Goal: Task Accomplishment & Management: Use online tool/utility

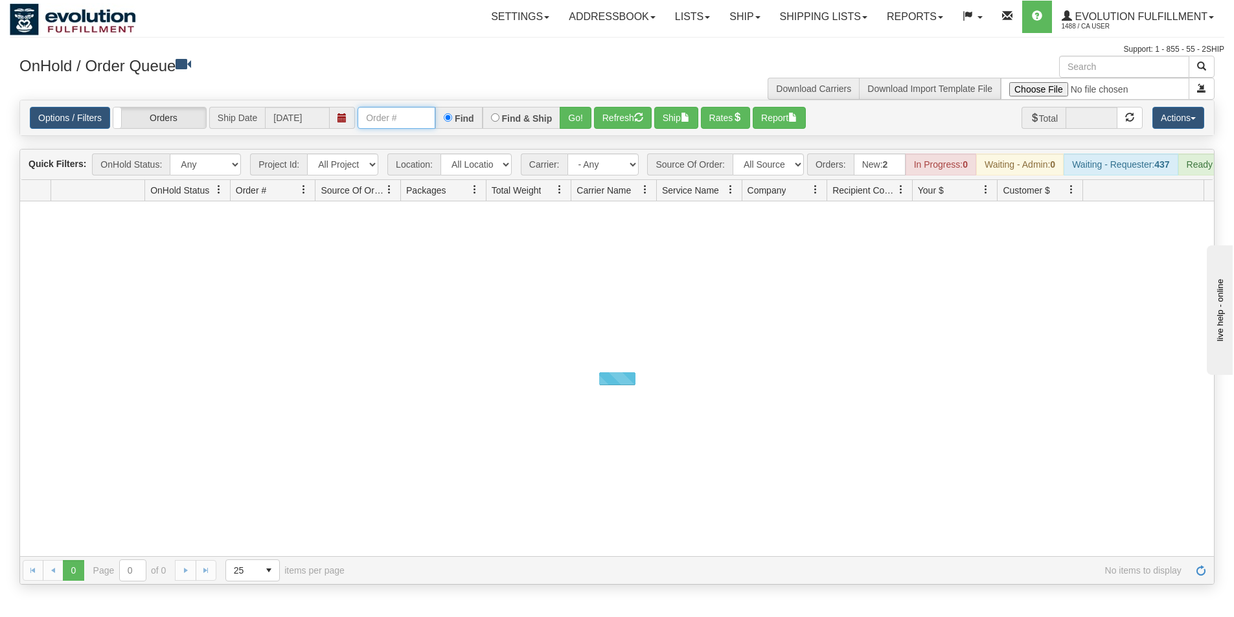
click at [413, 122] on input "text" at bounding box center [397, 118] width 78 height 22
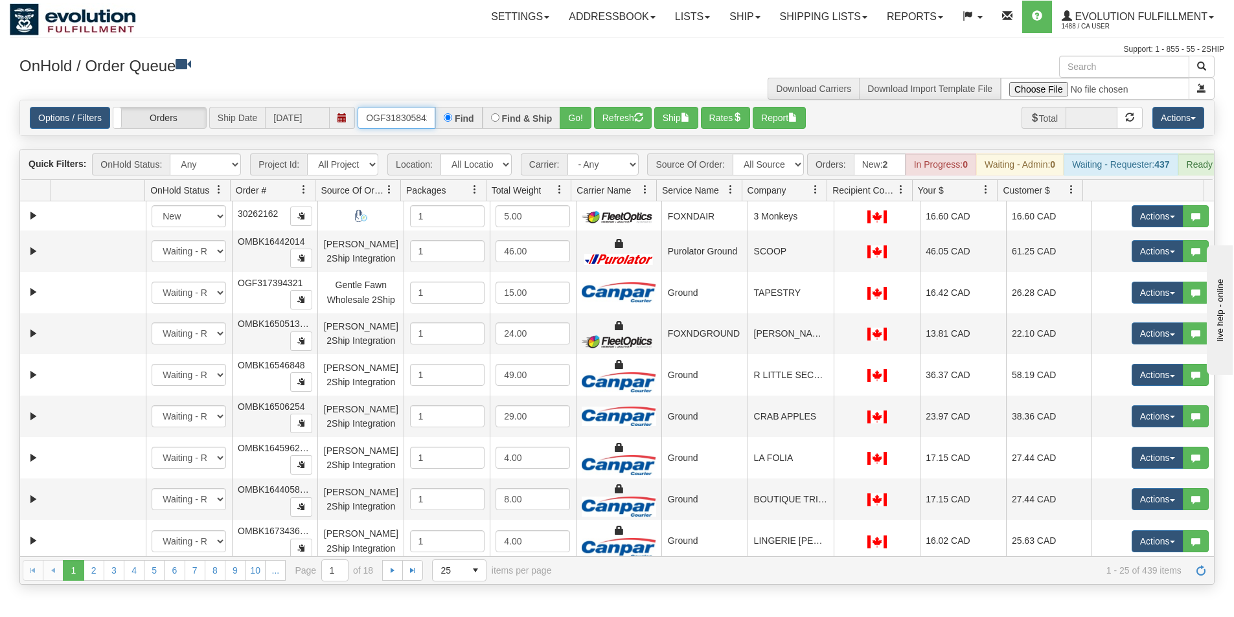
type input "OGF318305842"
click at [571, 114] on button "Go!" at bounding box center [576, 118] width 32 height 22
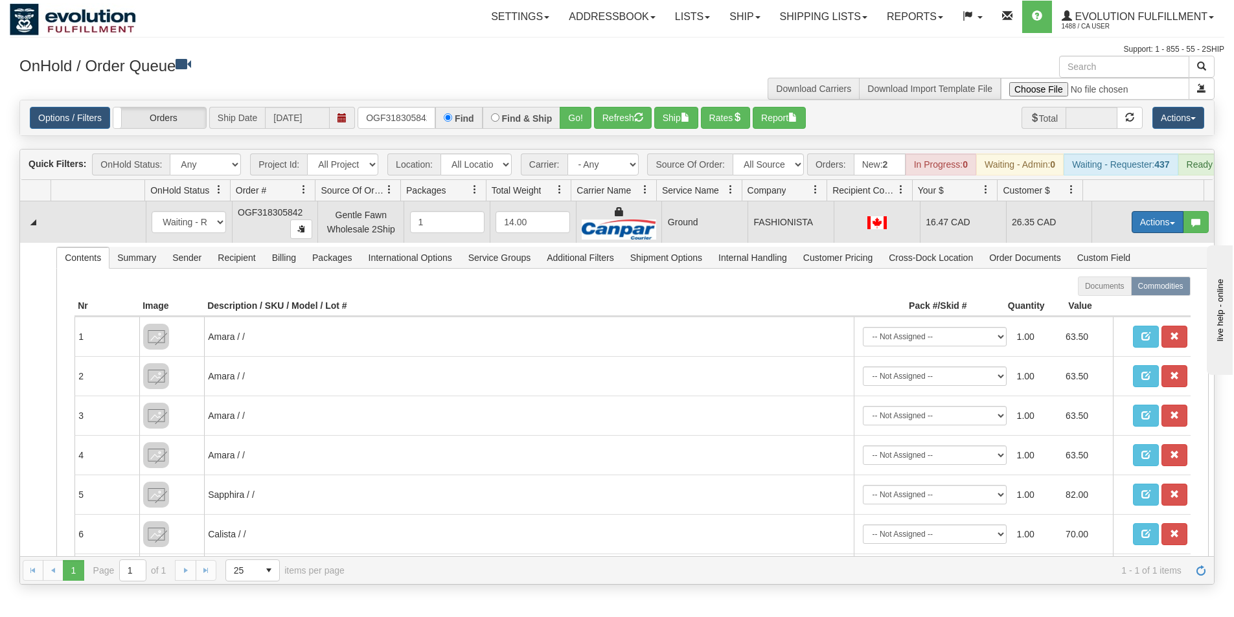
click at [1150, 230] on button "Actions" at bounding box center [1158, 222] width 52 height 22
click at [1097, 303] on span "Ship" at bounding box center [1105, 297] width 27 height 10
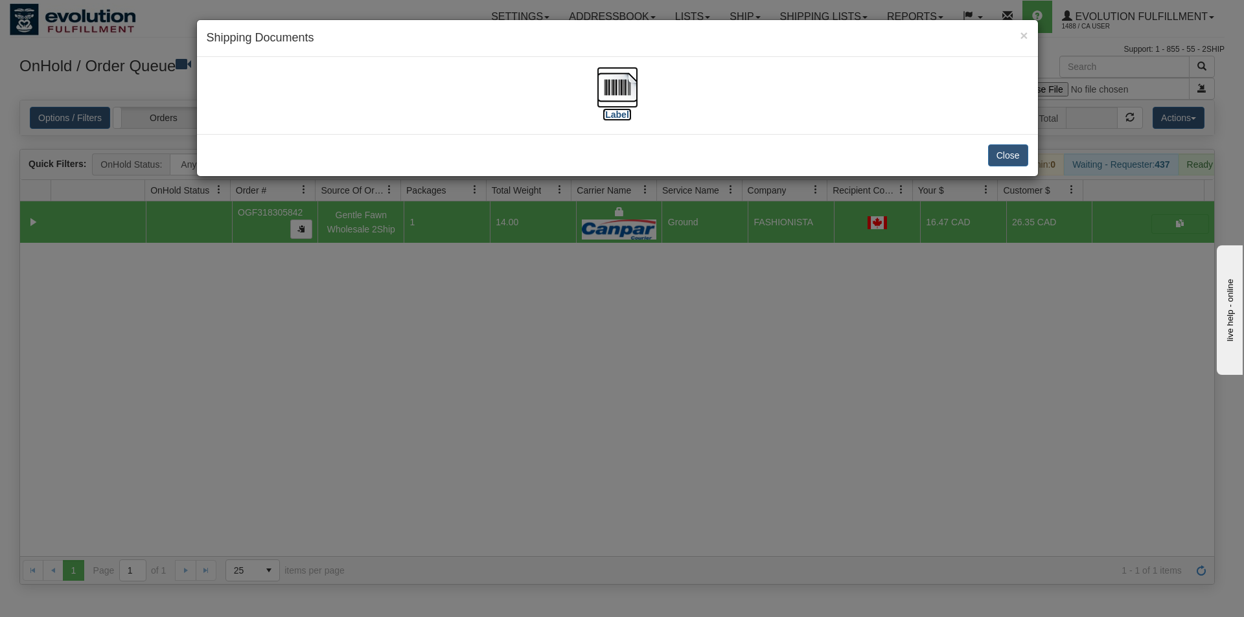
click at [606, 91] on img at bounding box center [617, 87] width 41 height 41
click at [588, 336] on div "× Shipping Documents [Label] Close" at bounding box center [622, 308] width 1244 height 617
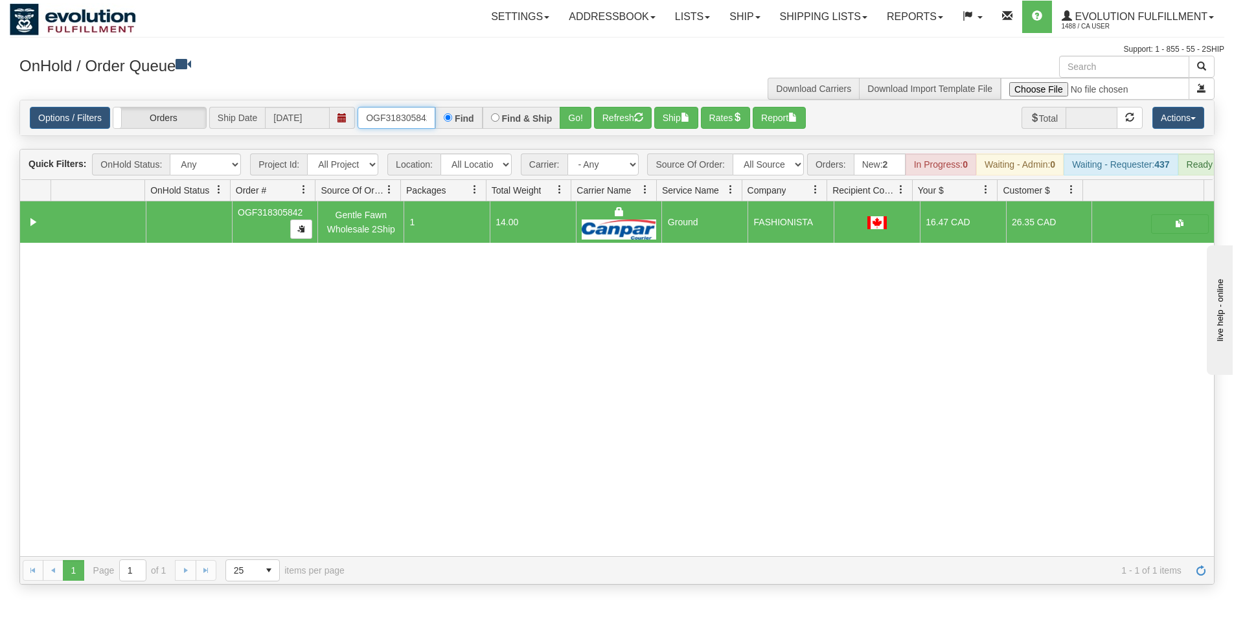
scroll to position [0, 4]
drag, startPoint x: 363, startPoint y: 116, endPoint x: 442, endPoint y: 121, distance: 79.2
click at [442, 121] on div "OGF318305842 Find Find & Ship Go!" at bounding box center [475, 118] width 234 height 22
click at [790, 165] on select "All Sources AirBlaster 2Ship Integration Ambler Apparel 2Ship Integration BC [M…" at bounding box center [768, 165] width 71 height 22
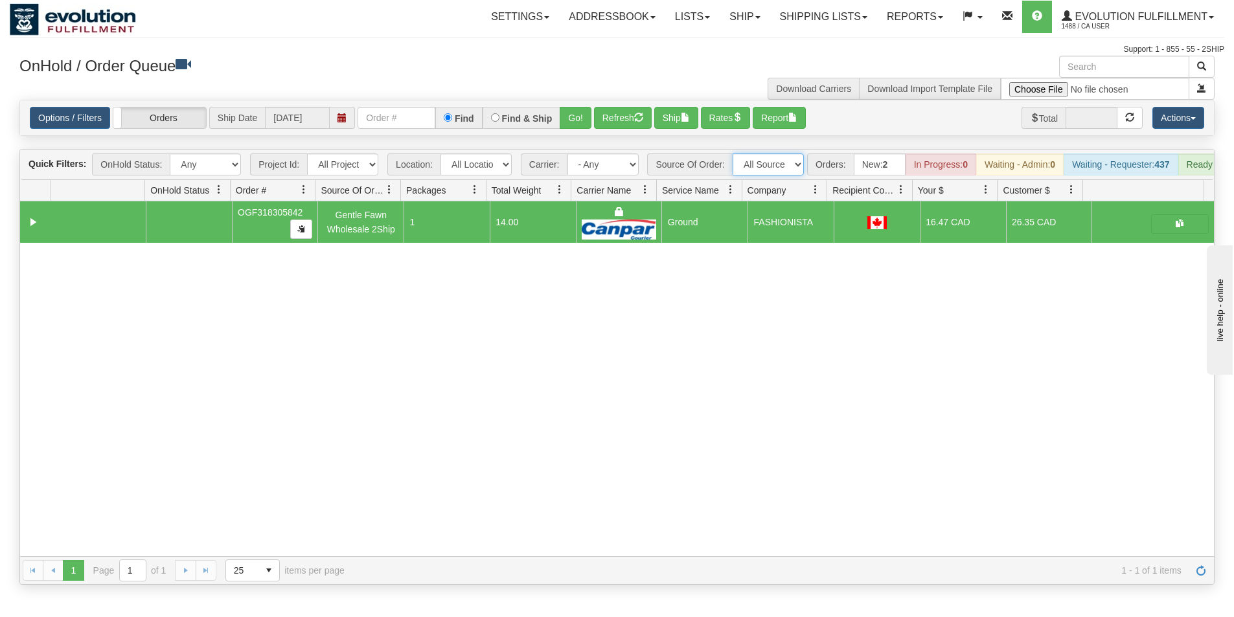
select select "Blastramp - [GEOGRAPHIC_DATA]"
click at [733, 154] on select "All Sources AirBlaster 2Ship Integration Ambler Apparel 2Ship Integration BC [M…" at bounding box center [768, 165] width 71 height 22
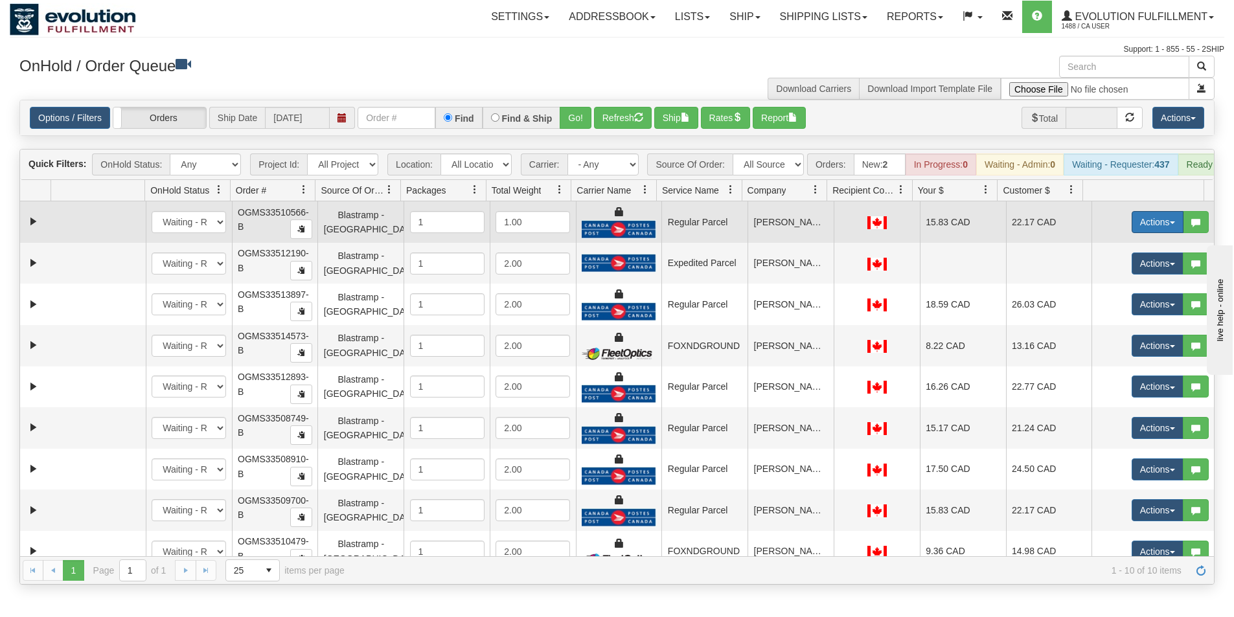
click at [1140, 231] on button "Actions" at bounding box center [1158, 222] width 52 height 22
click at [1115, 286] on span "Rate All Services" at bounding box center [1131, 280] width 78 height 10
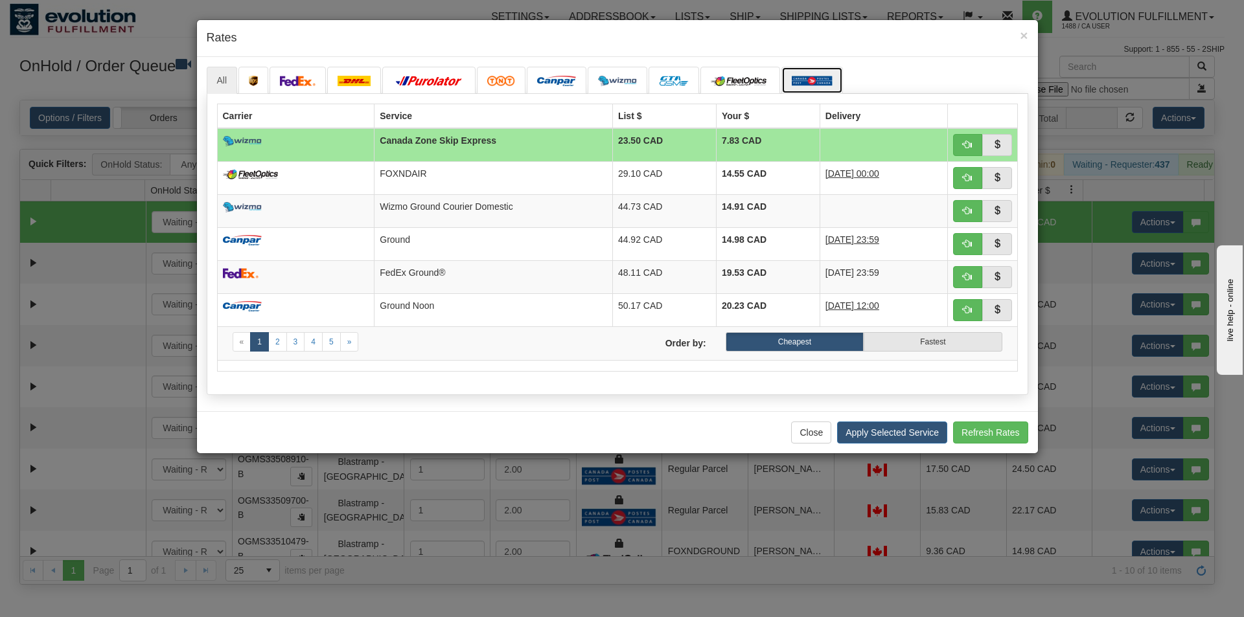
click at [814, 86] on img at bounding box center [812, 81] width 41 height 10
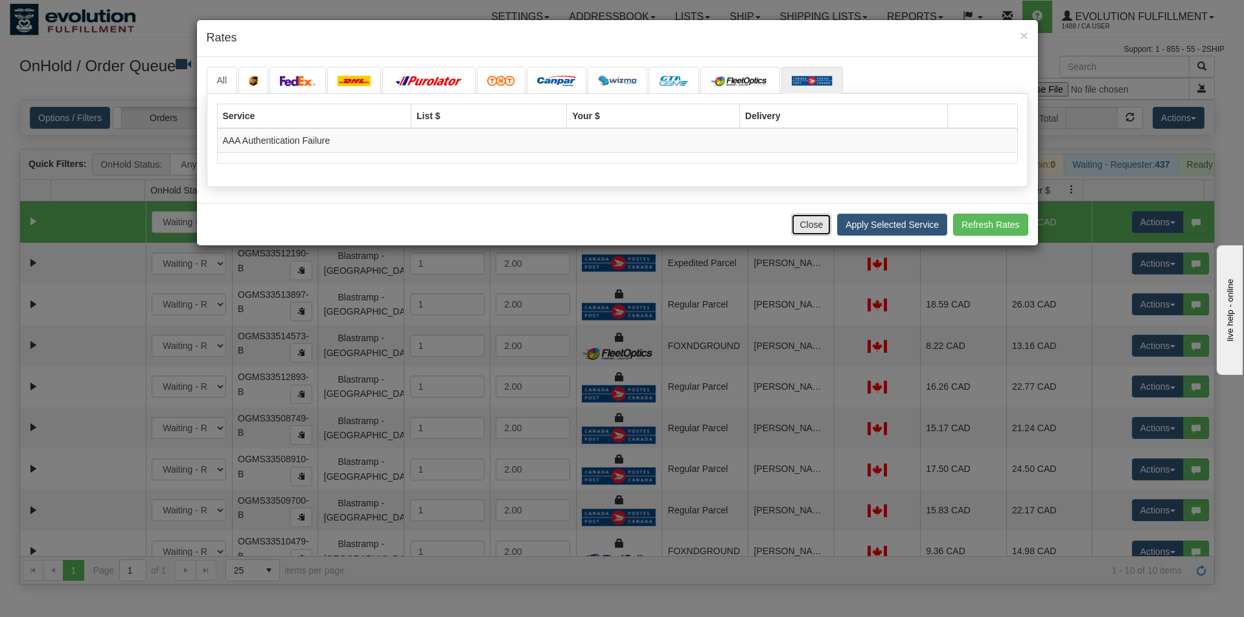
click at [815, 230] on button "Close" at bounding box center [811, 225] width 40 height 22
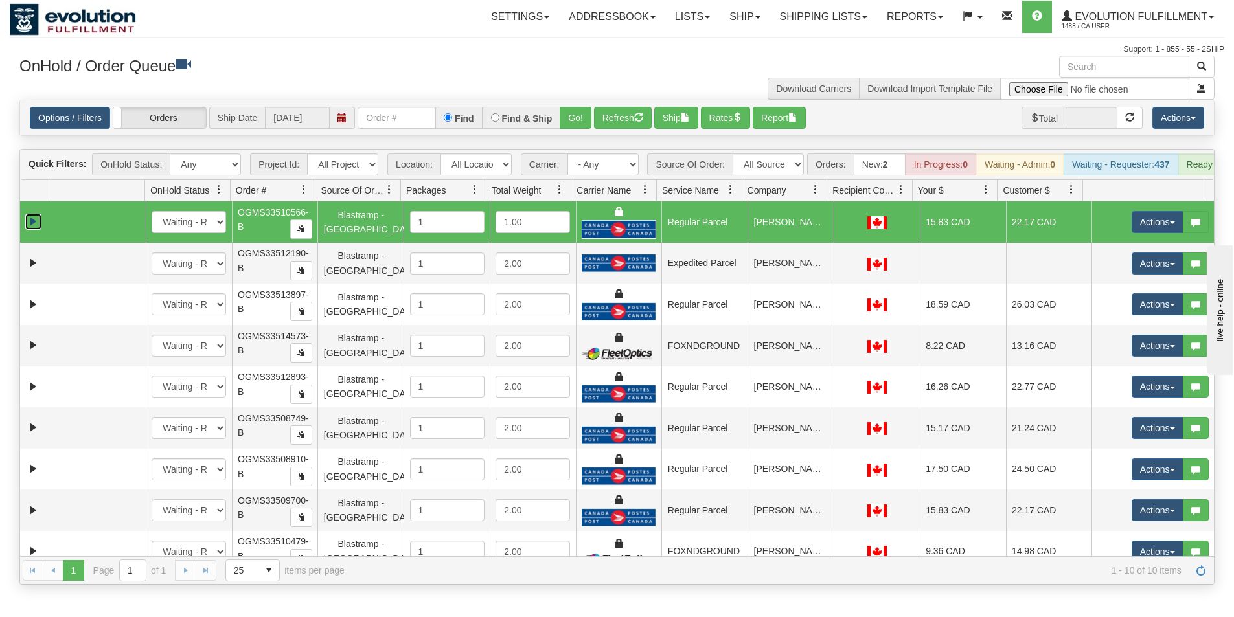
click at [36, 229] on link "Expand" at bounding box center [33, 222] width 16 height 16
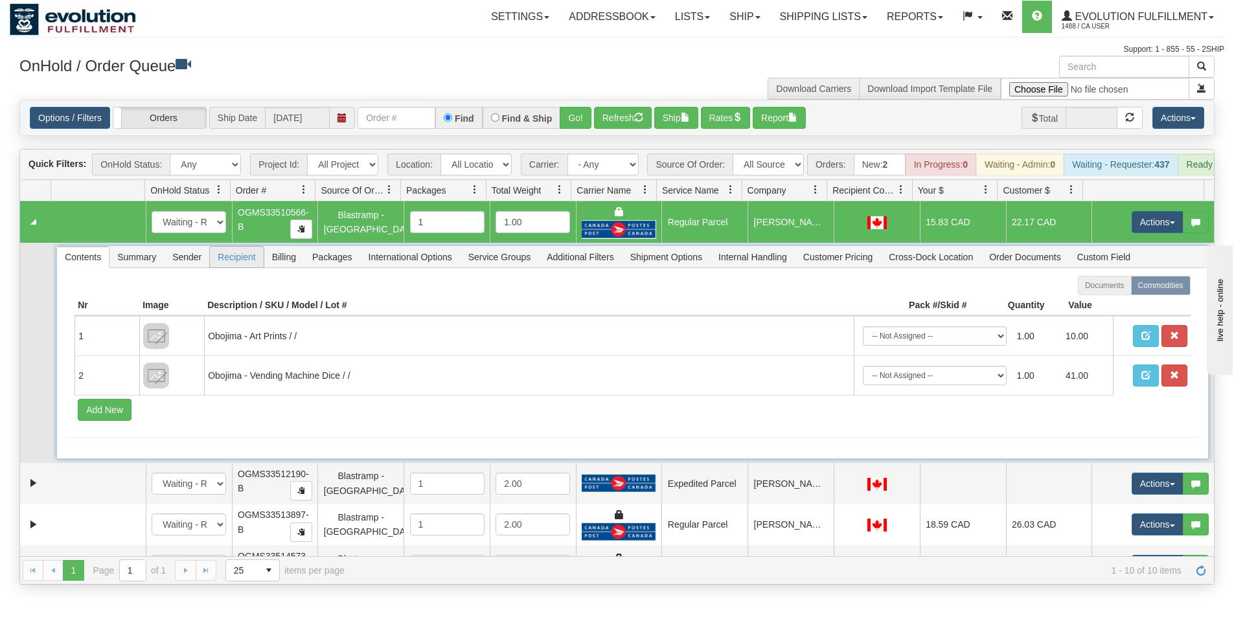
click at [235, 268] on span "Recipient" at bounding box center [236, 257] width 53 height 21
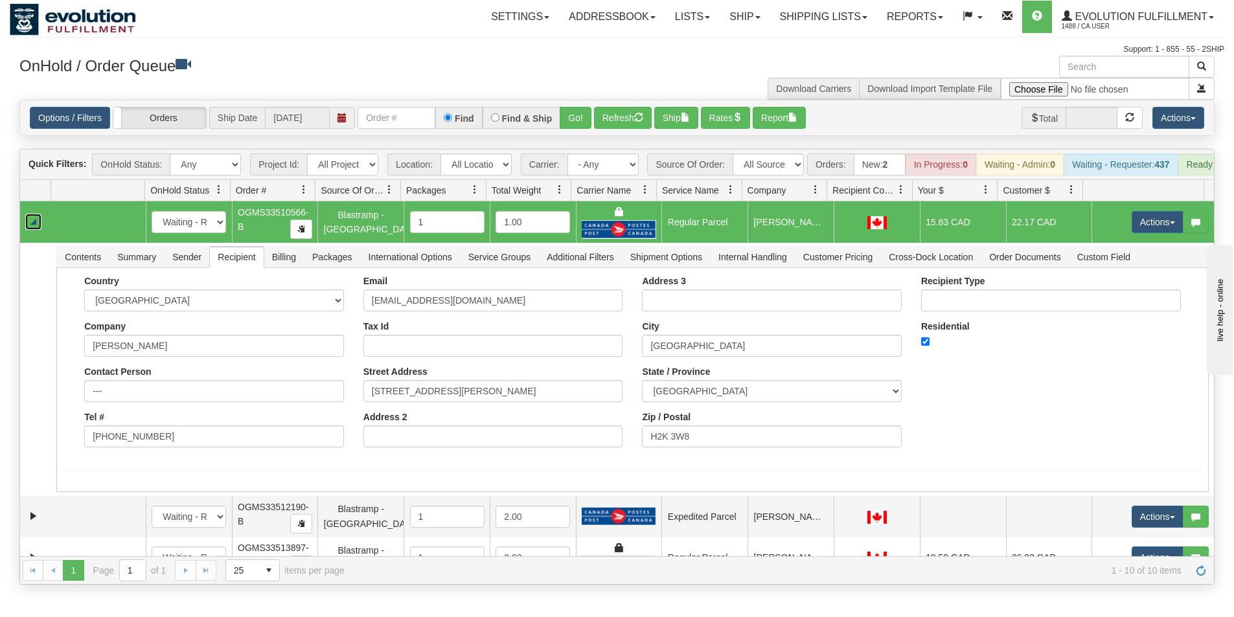
click at [32, 229] on link "Collapse" at bounding box center [33, 222] width 16 height 16
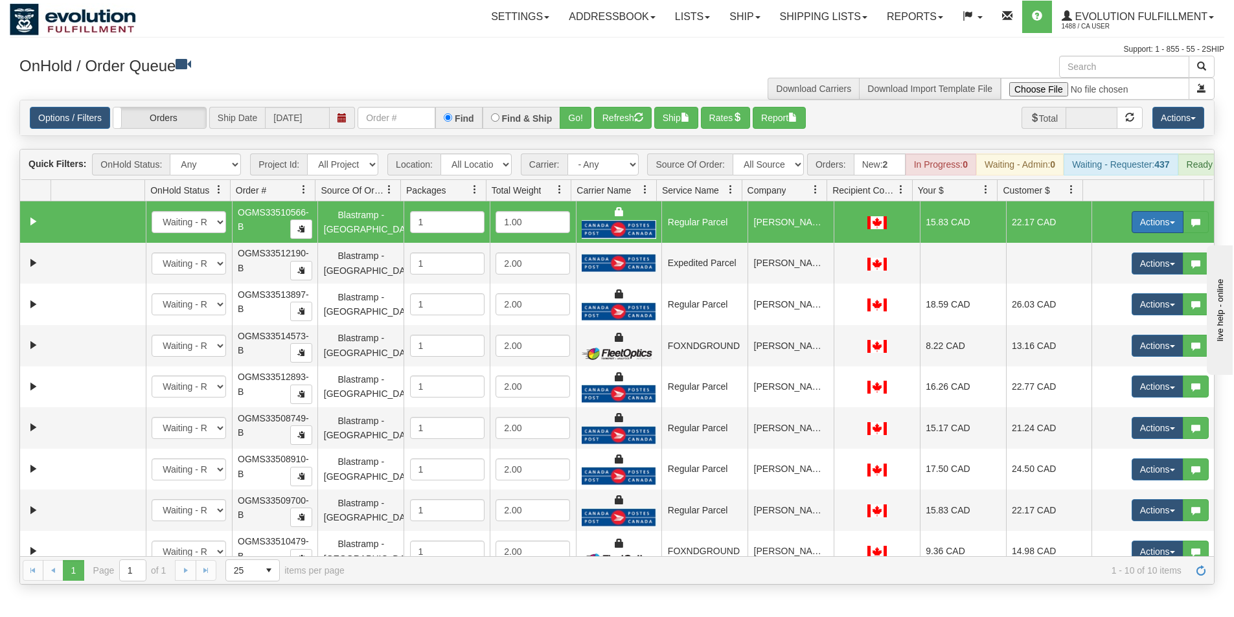
click at [1158, 231] on button "Actions" at bounding box center [1158, 222] width 52 height 22
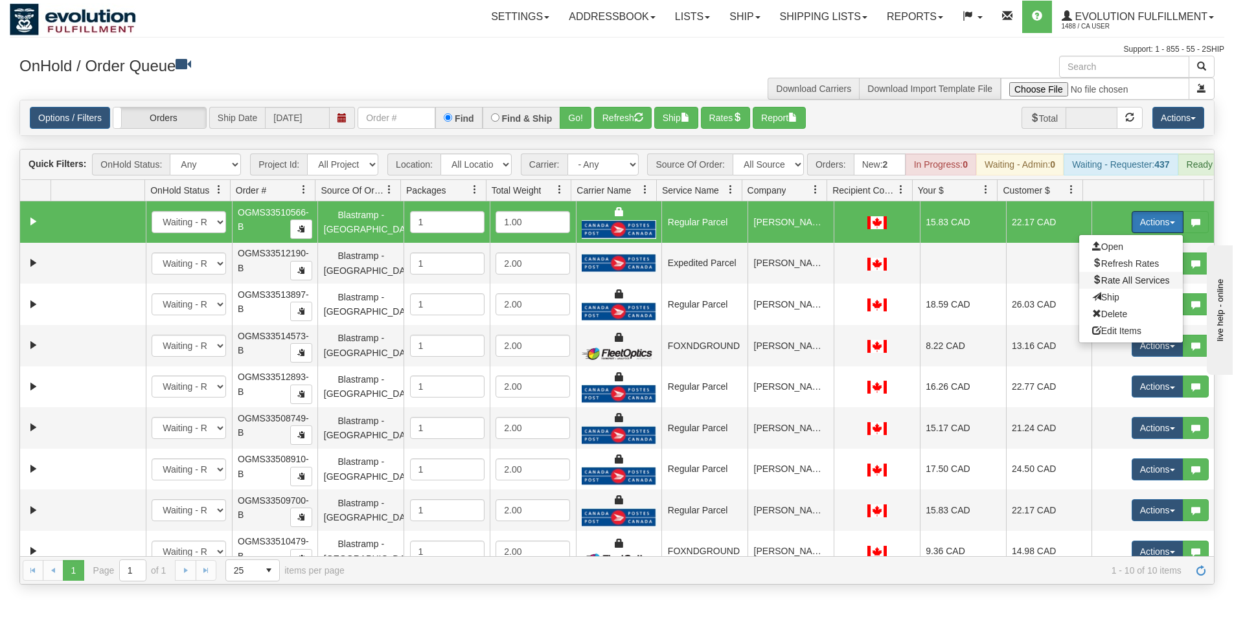
click at [1109, 286] on span "Rate All Services" at bounding box center [1131, 280] width 78 height 10
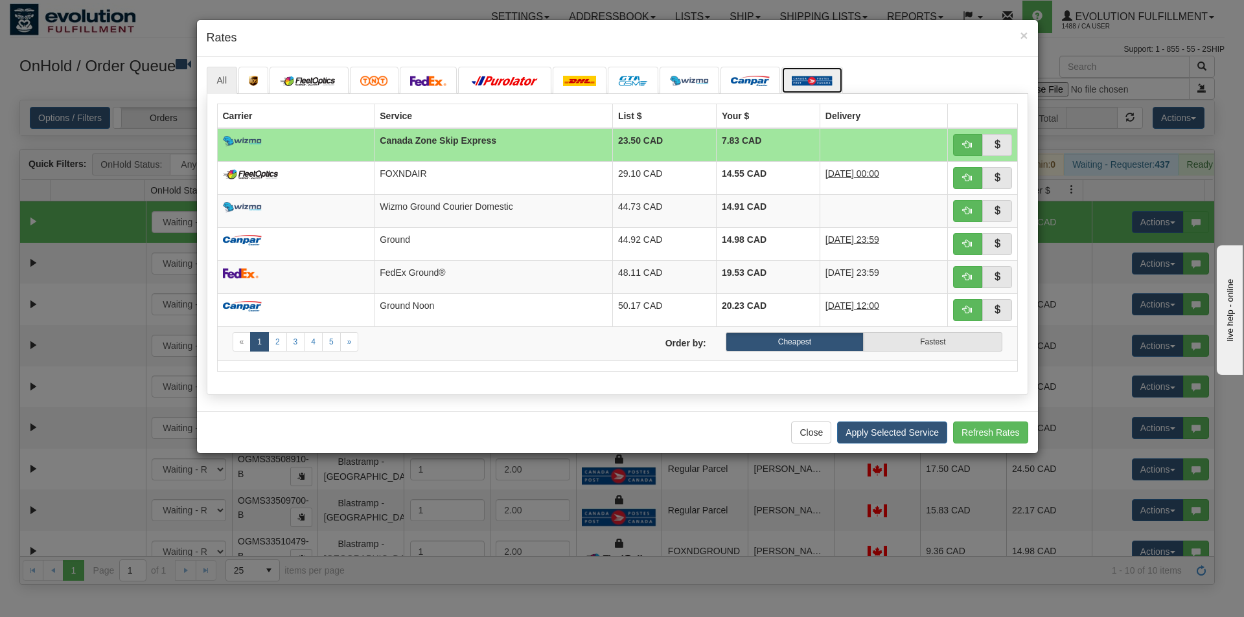
click at [819, 74] on link at bounding box center [812, 80] width 62 height 27
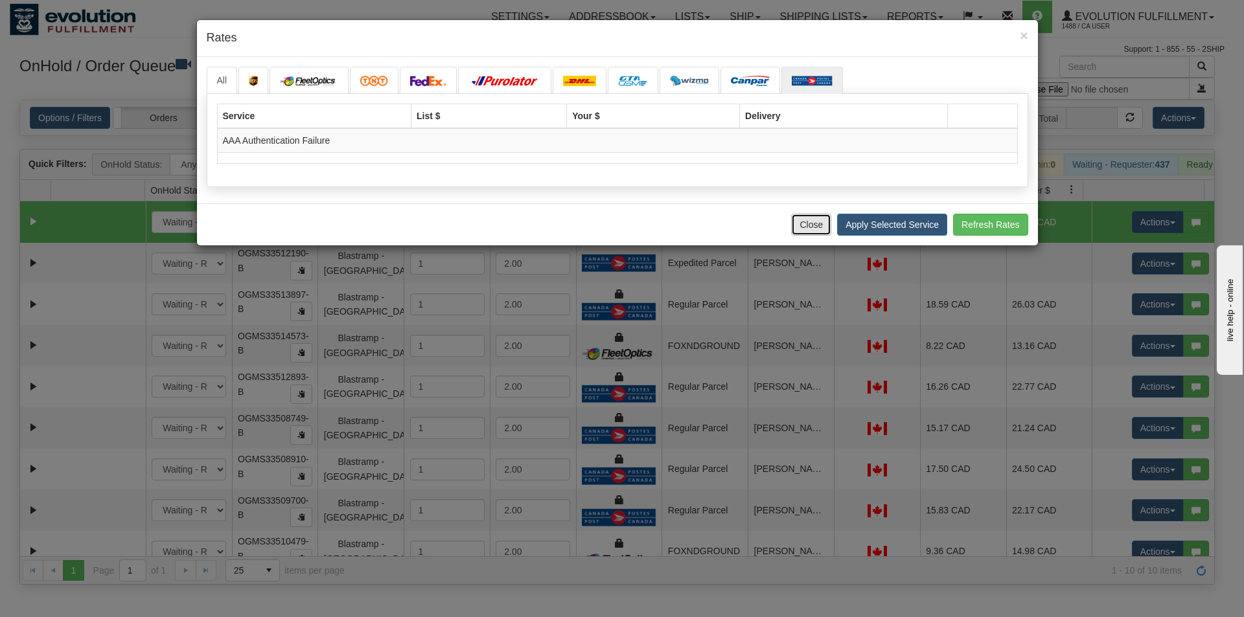
click at [805, 220] on button "Close" at bounding box center [811, 225] width 40 height 22
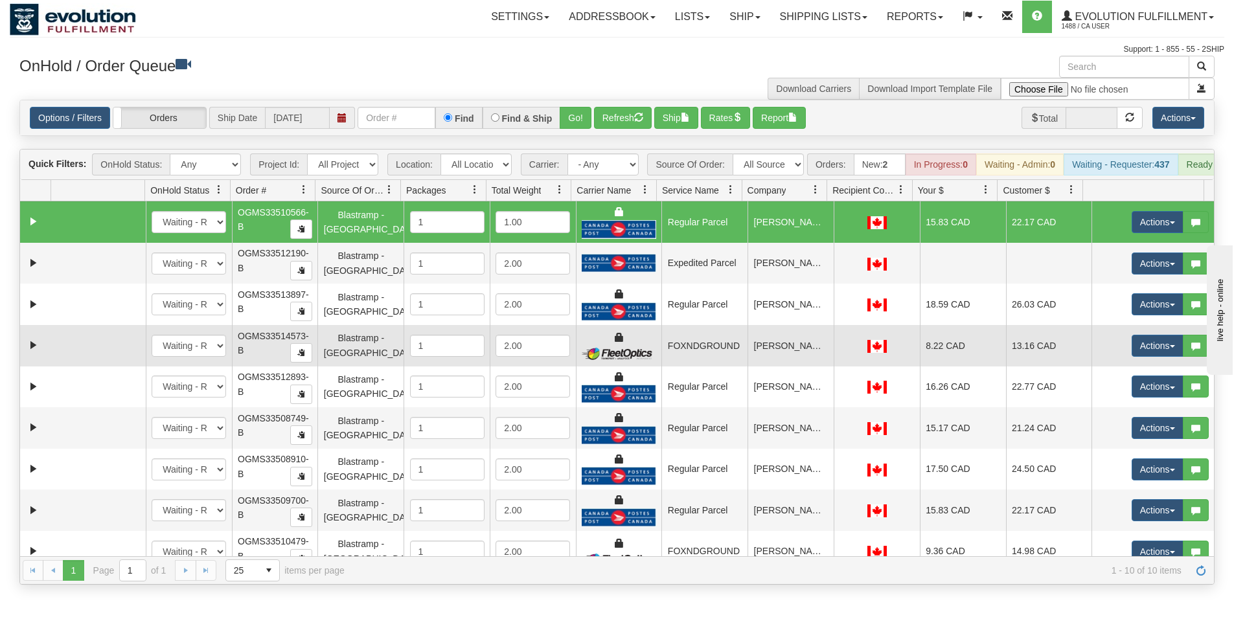
scroll to position [59, 0]
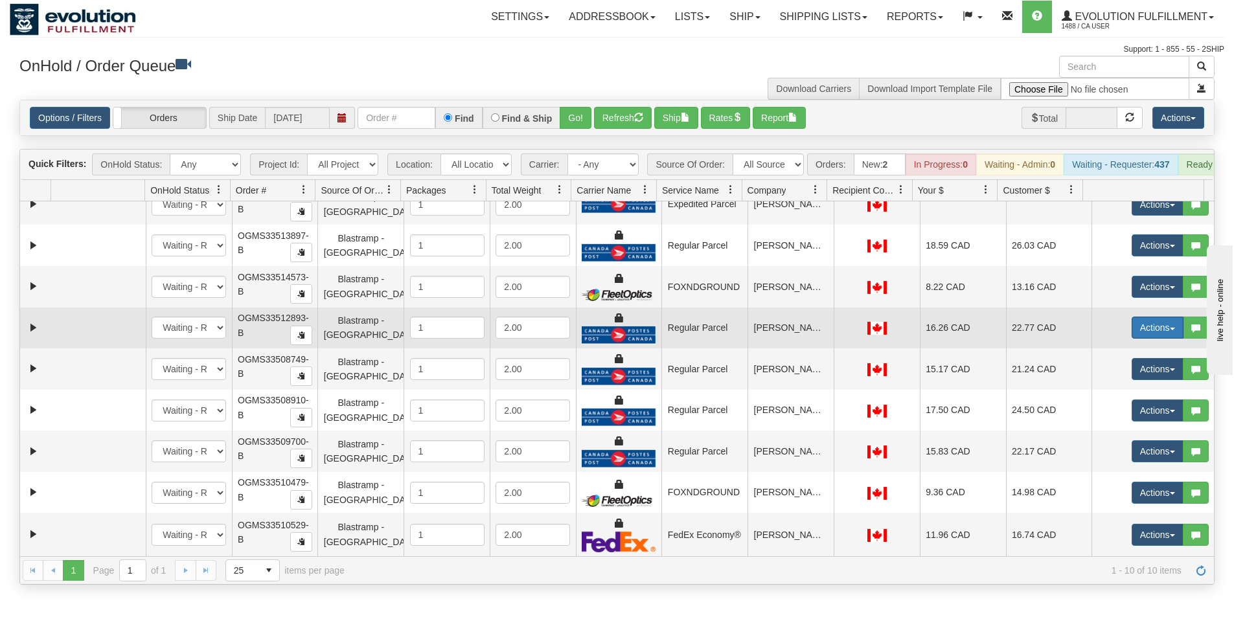
click at [1152, 339] on button "Actions" at bounding box center [1158, 328] width 52 height 22
click at [1122, 391] on span "Rate All Services" at bounding box center [1131, 386] width 78 height 10
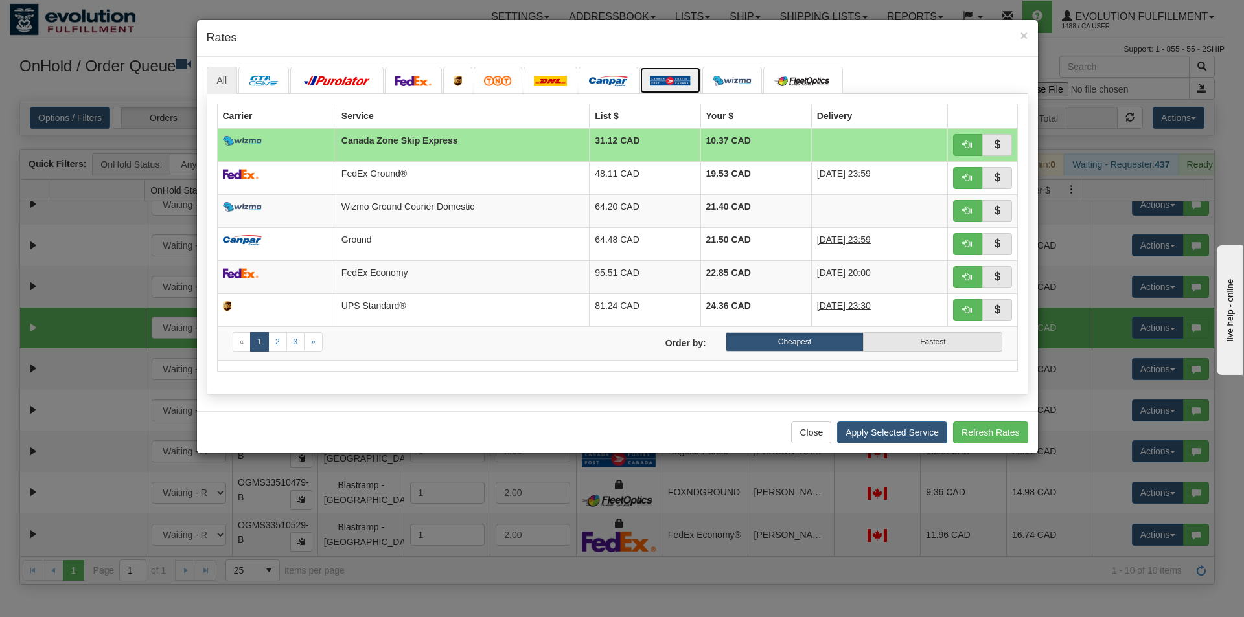
click at [668, 73] on link at bounding box center [670, 80] width 62 height 27
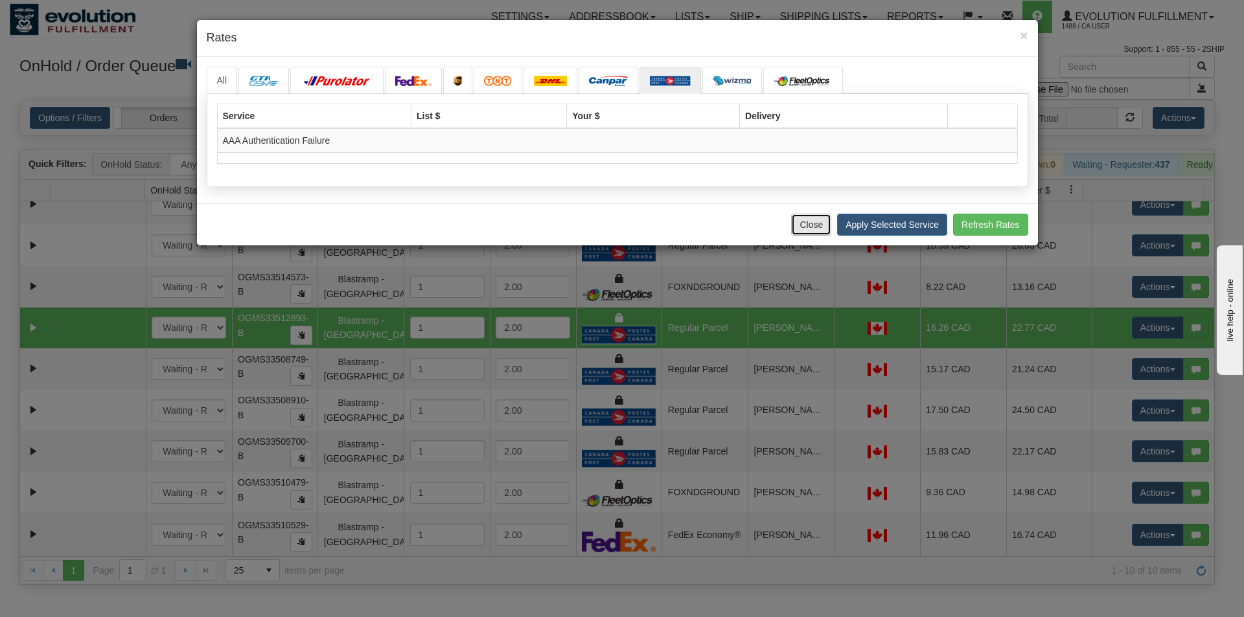
click at [812, 227] on button "Close" at bounding box center [811, 225] width 40 height 22
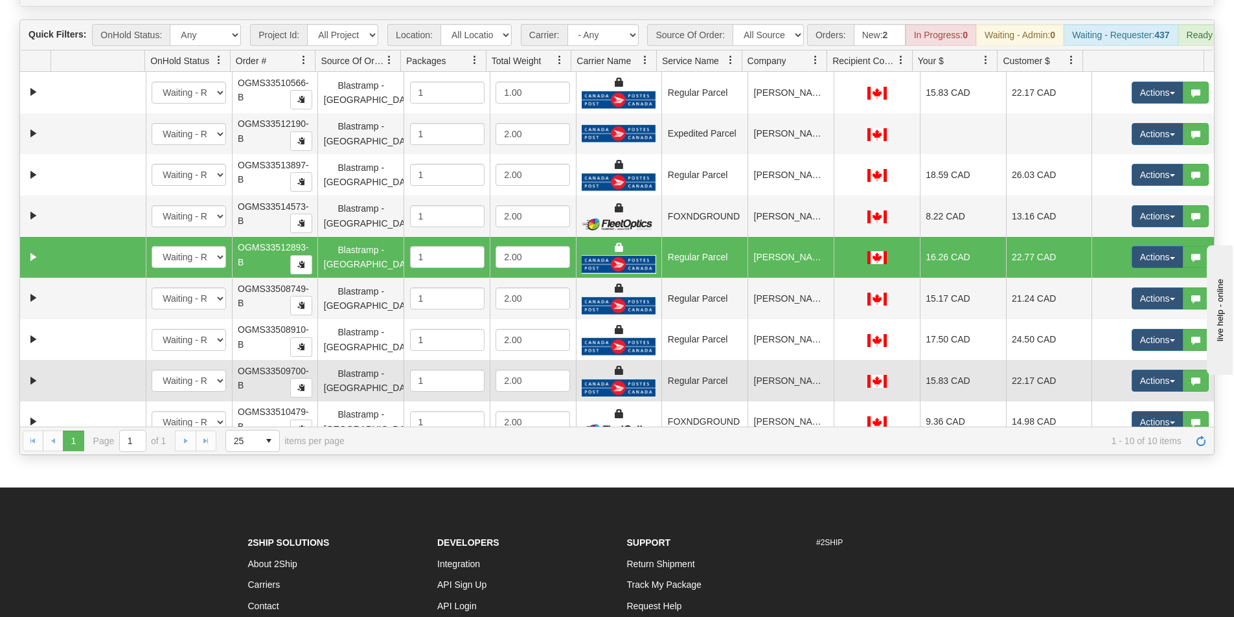
scroll to position [0, 0]
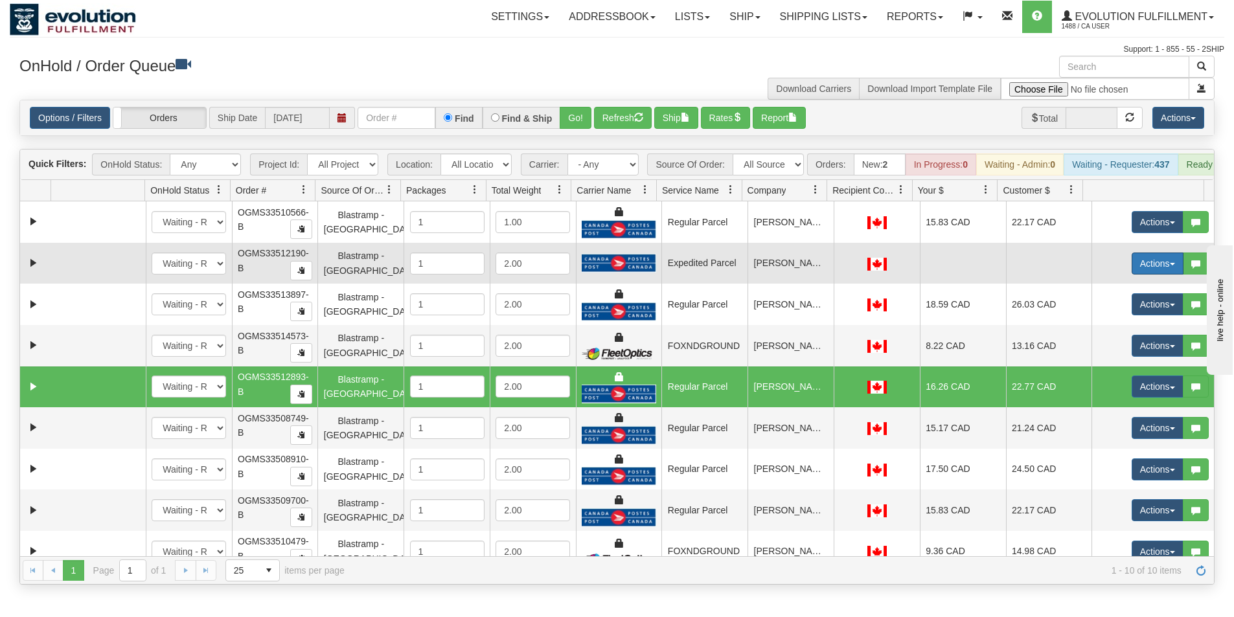
click at [1143, 272] on button "Actions" at bounding box center [1158, 264] width 52 height 22
click at [1107, 327] on span "Rate All Services" at bounding box center [1131, 322] width 78 height 10
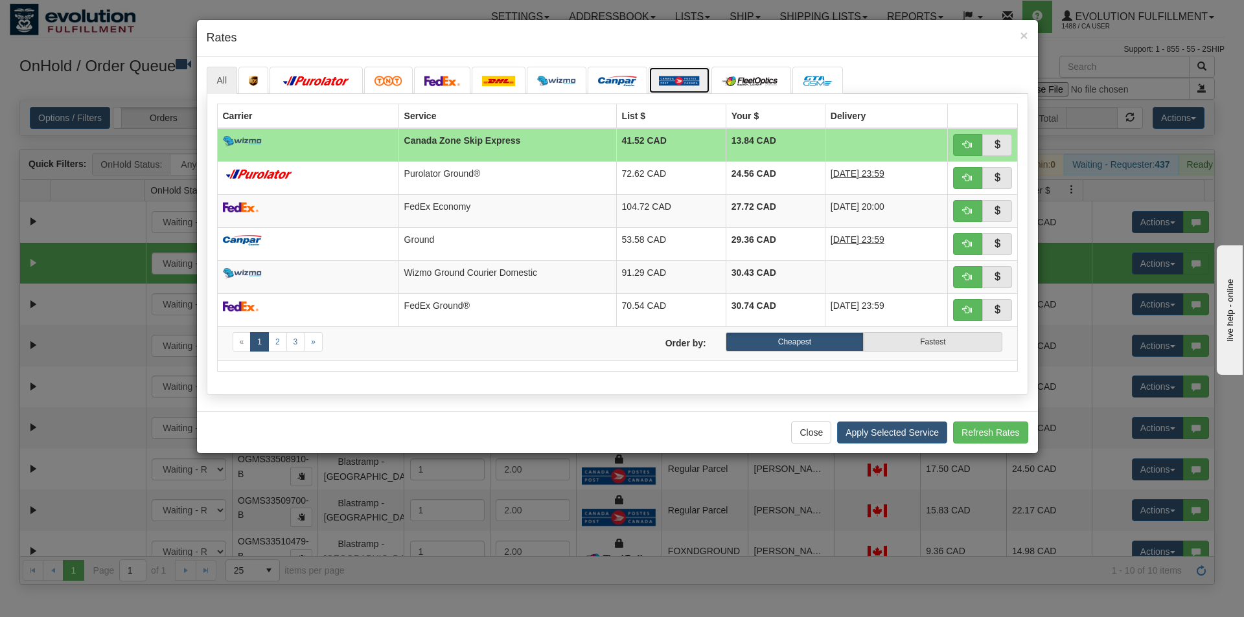
click at [695, 79] on img at bounding box center [679, 81] width 41 height 10
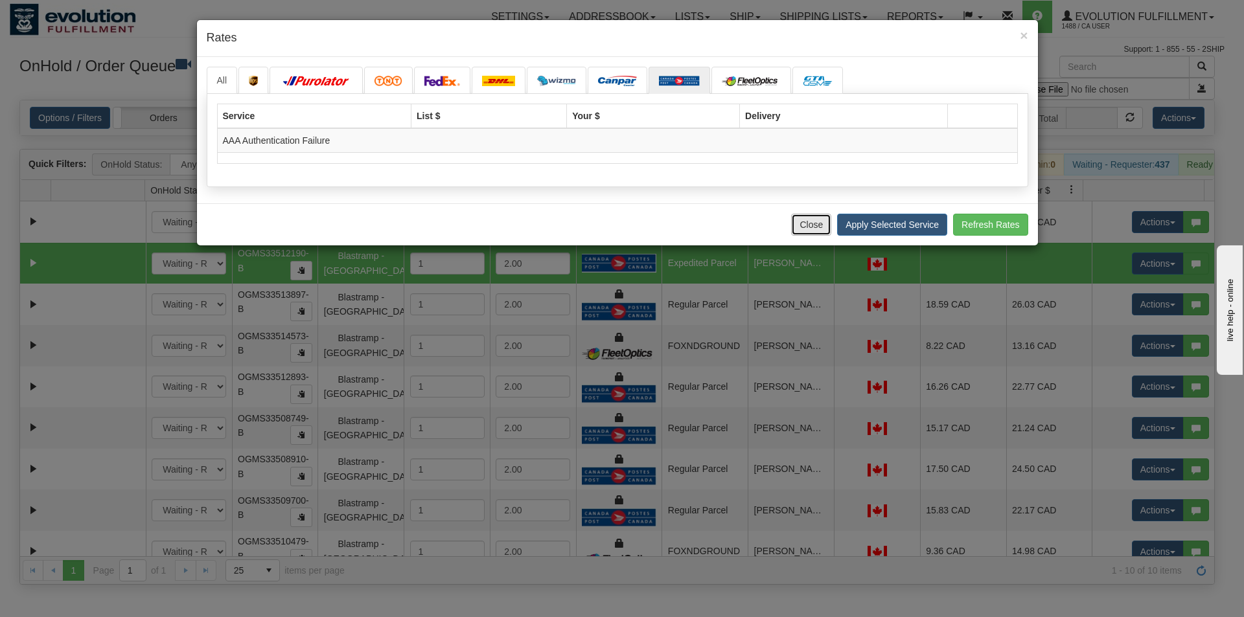
click at [821, 223] on button "Close" at bounding box center [811, 225] width 40 height 22
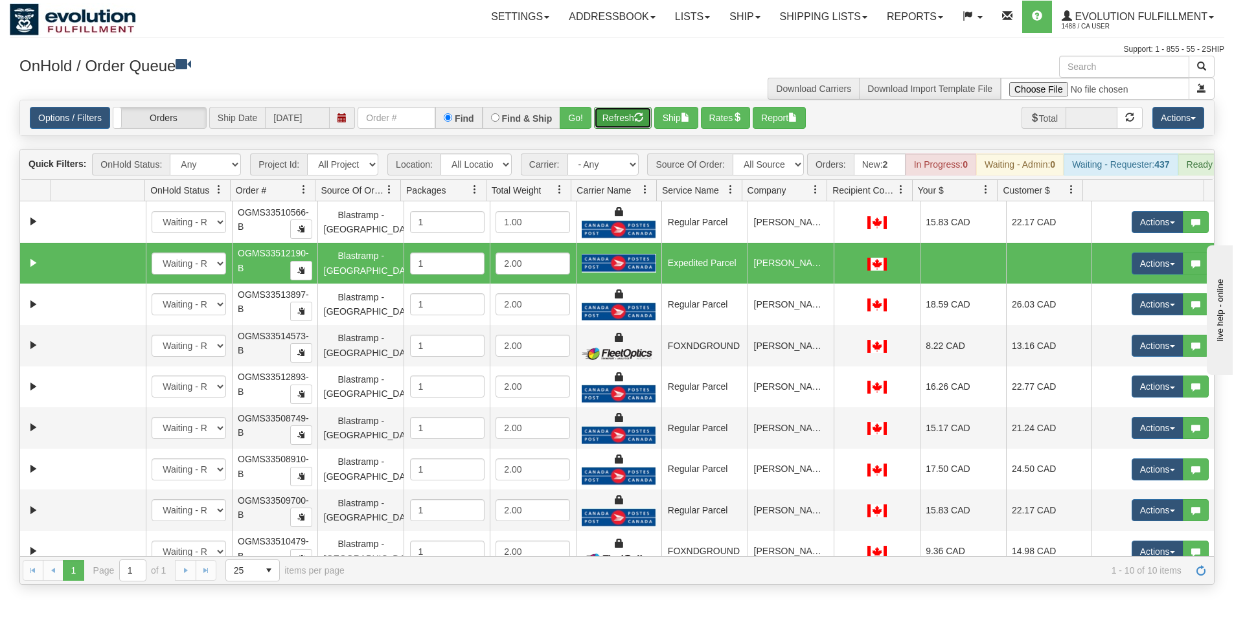
click at [624, 119] on button "Refresh" at bounding box center [623, 118] width 58 height 22
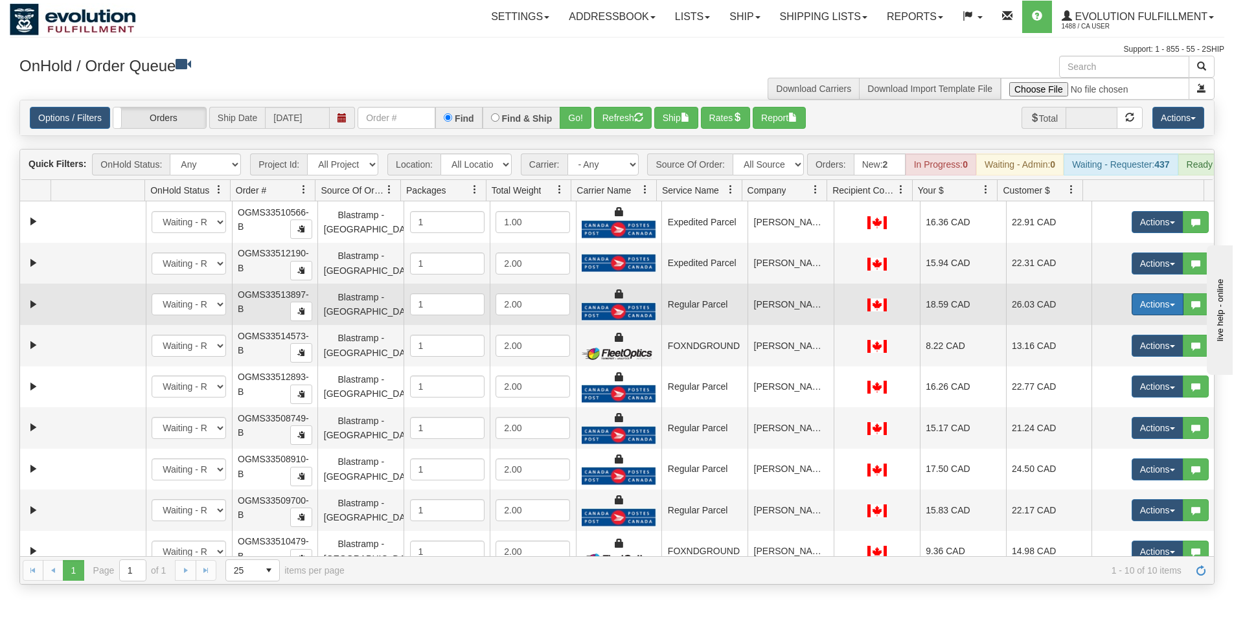
click at [1153, 315] on button "Actions" at bounding box center [1158, 304] width 52 height 22
click at [1119, 368] on span "Rate All Services" at bounding box center [1131, 363] width 78 height 10
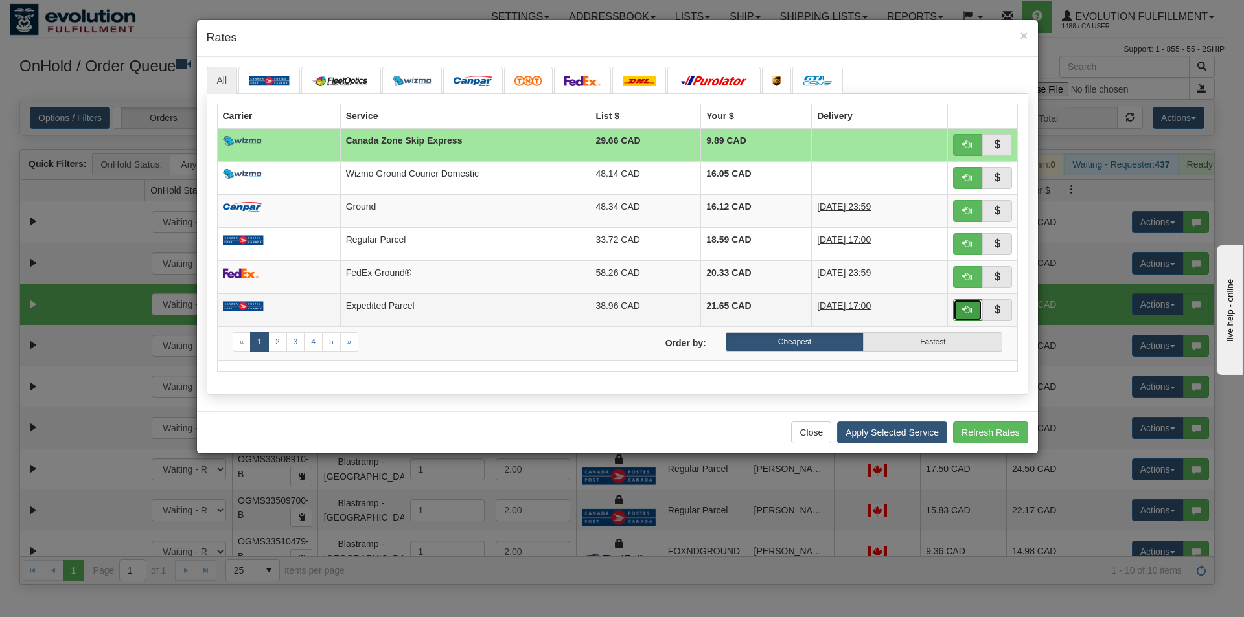
click at [963, 312] on span "button" at bounding box center [967, 309] width 9 height 9
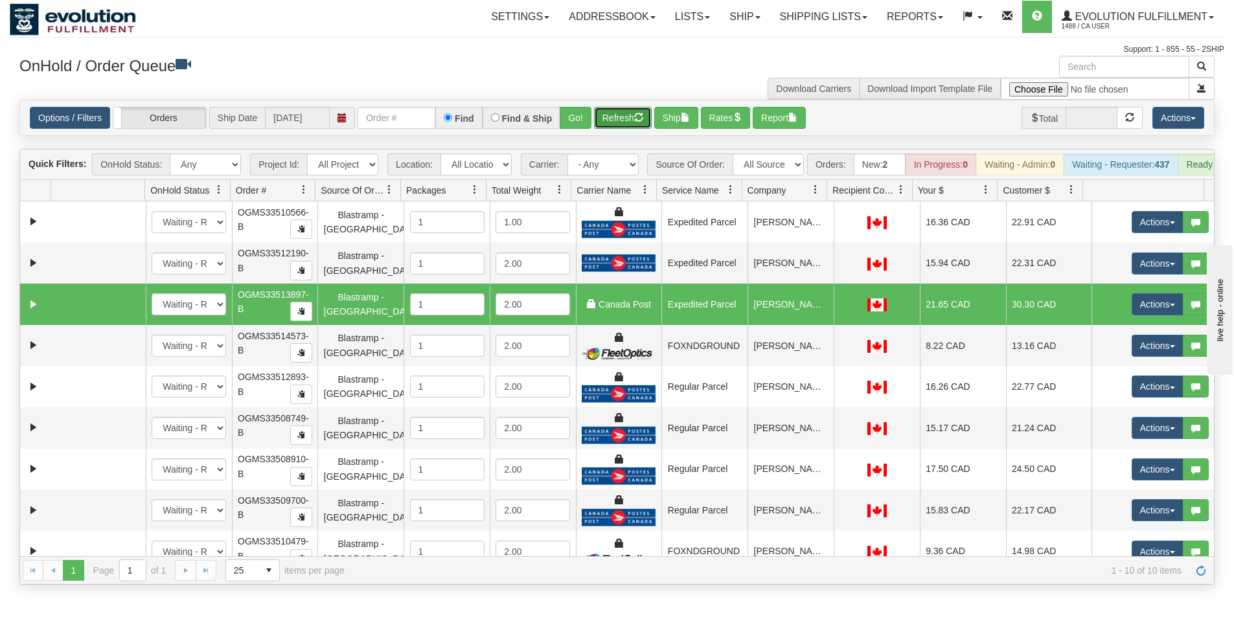
click at [627, 120] on button "Refresh" at bounding box center [623, 118] width 58 height 22
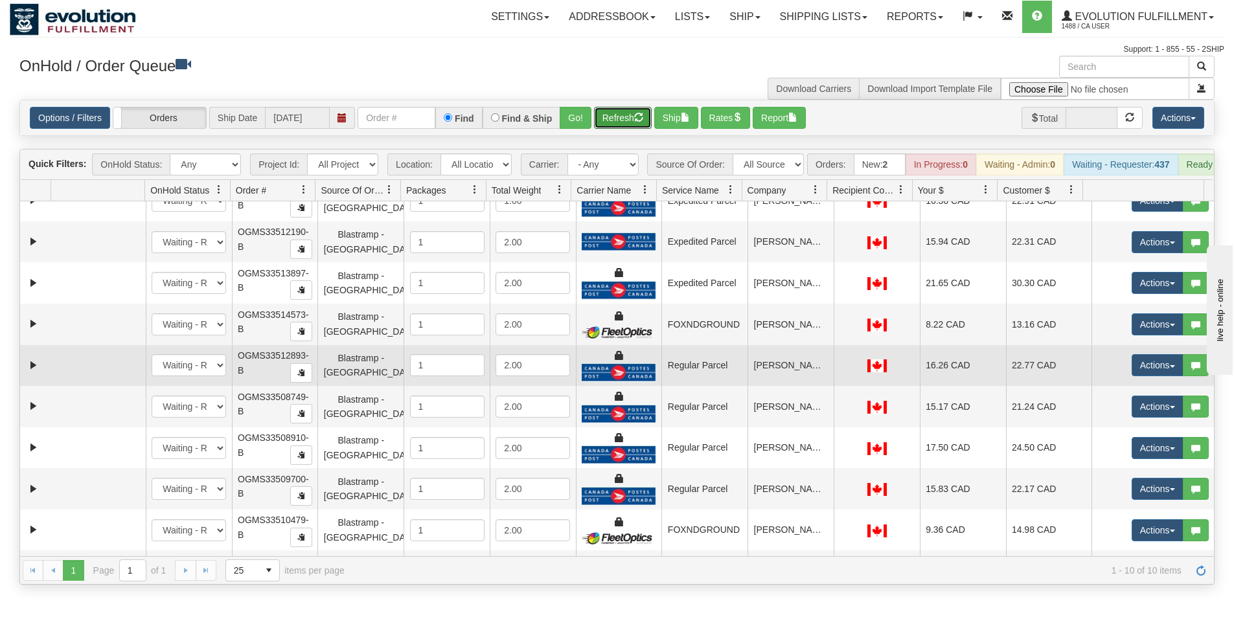
scroll to position [59, 0]
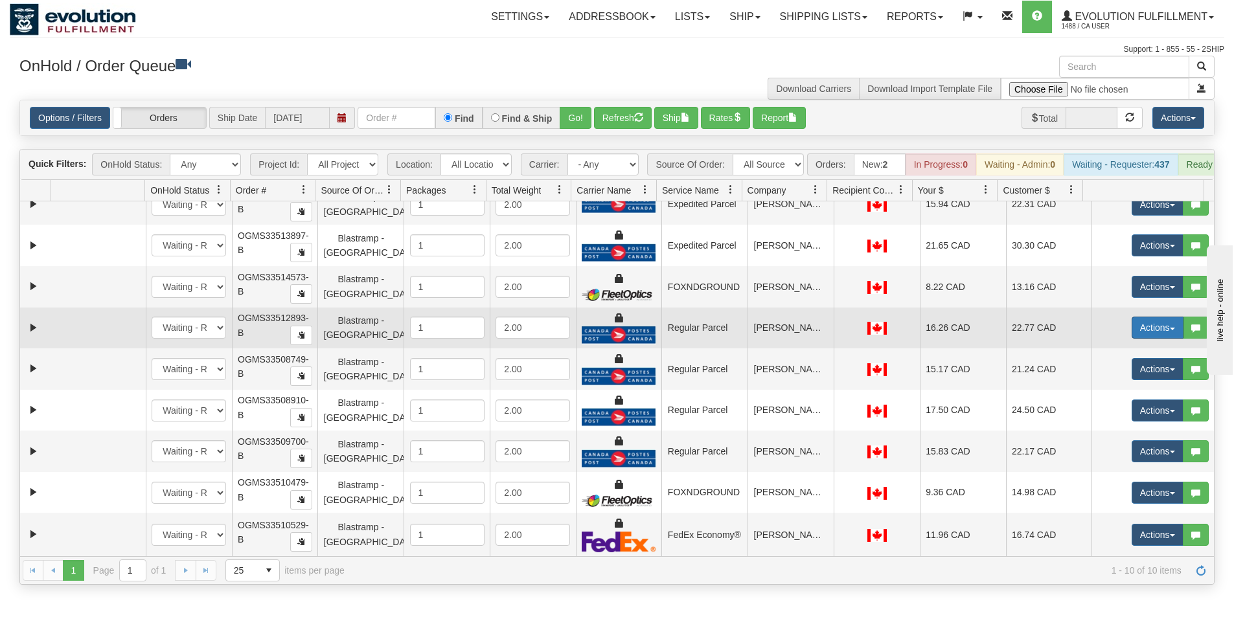
click at [1151, 339] on button "Actions" at bounding box center [1158, 328] width 52 height 22
click at [1121, 391] on span "Rate All Services" at bounding box center [1131, 386] width 78 height 10
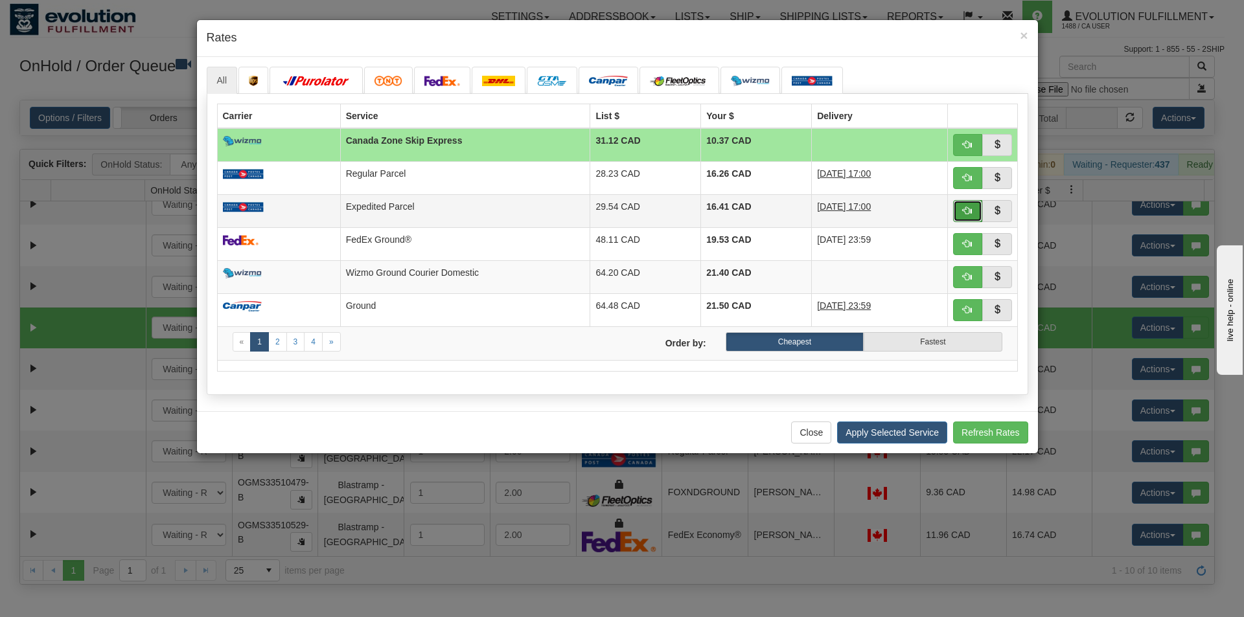
click at [961, 205] on button "button" at bounding box center [968, 211] width 30 height 22
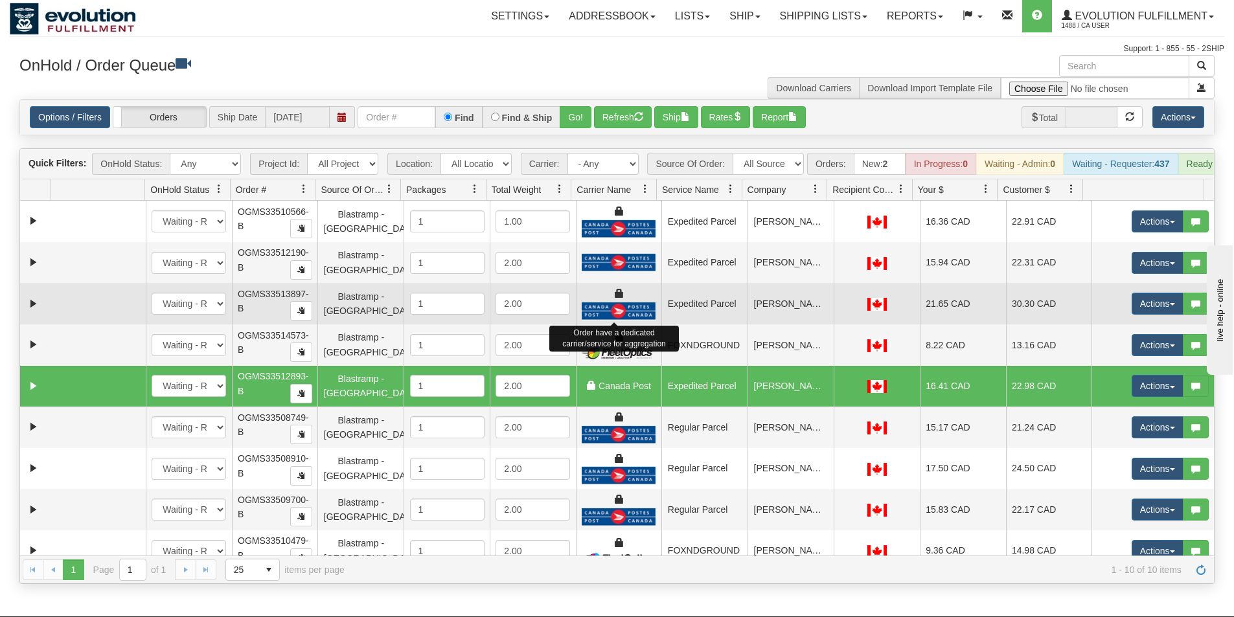
scroll to position [0, 0]
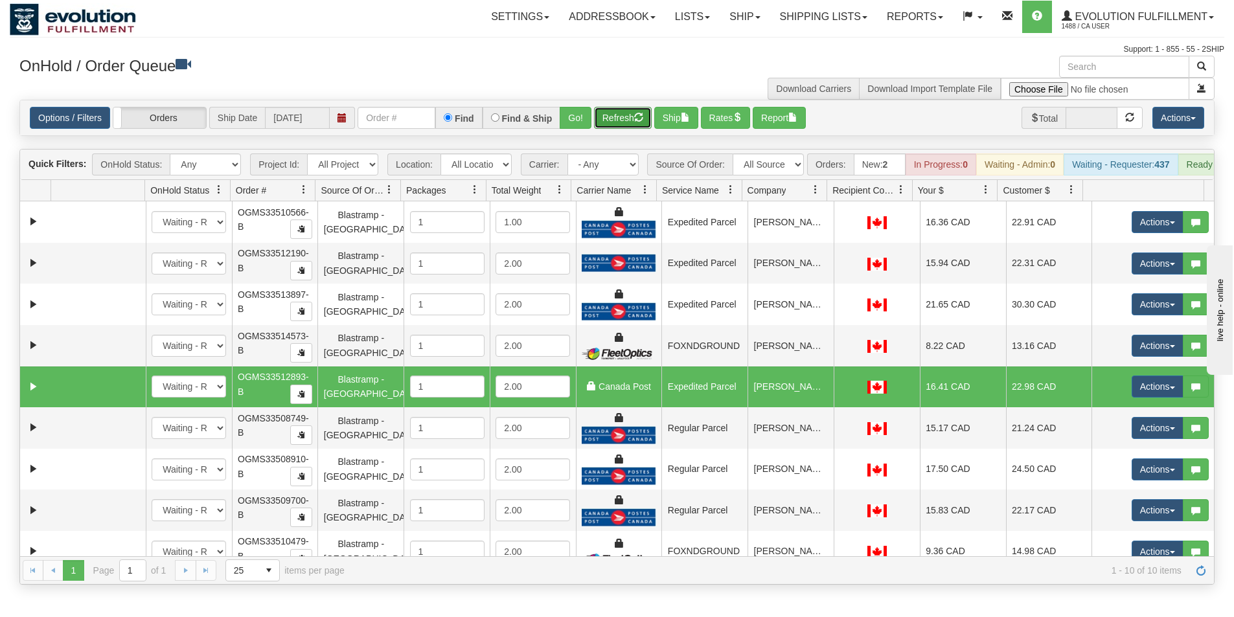
click at [608, 126] on button "Refresh" at bounding box center [623, 118] width 58 height 22
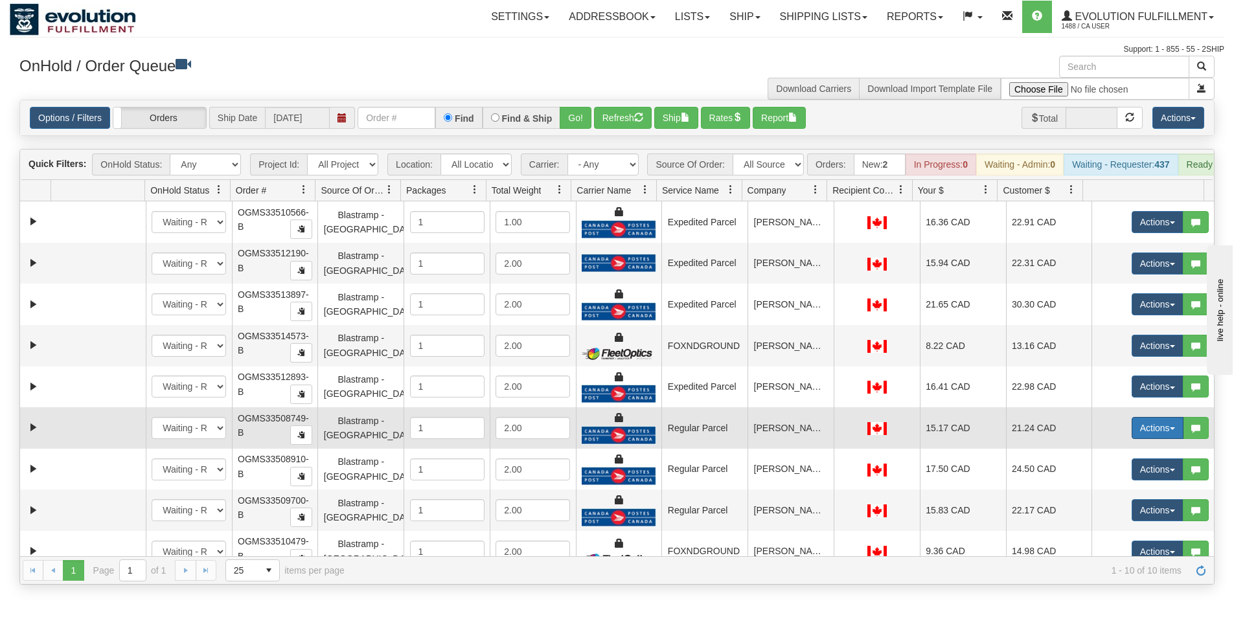
click at [1148, 437] on button "Actions" at bounding box center [1158, 428] width 52 height 22
click at [1119, 492] on span "Rate All Services" at bounding box center [1131, 486] width 78 height 10
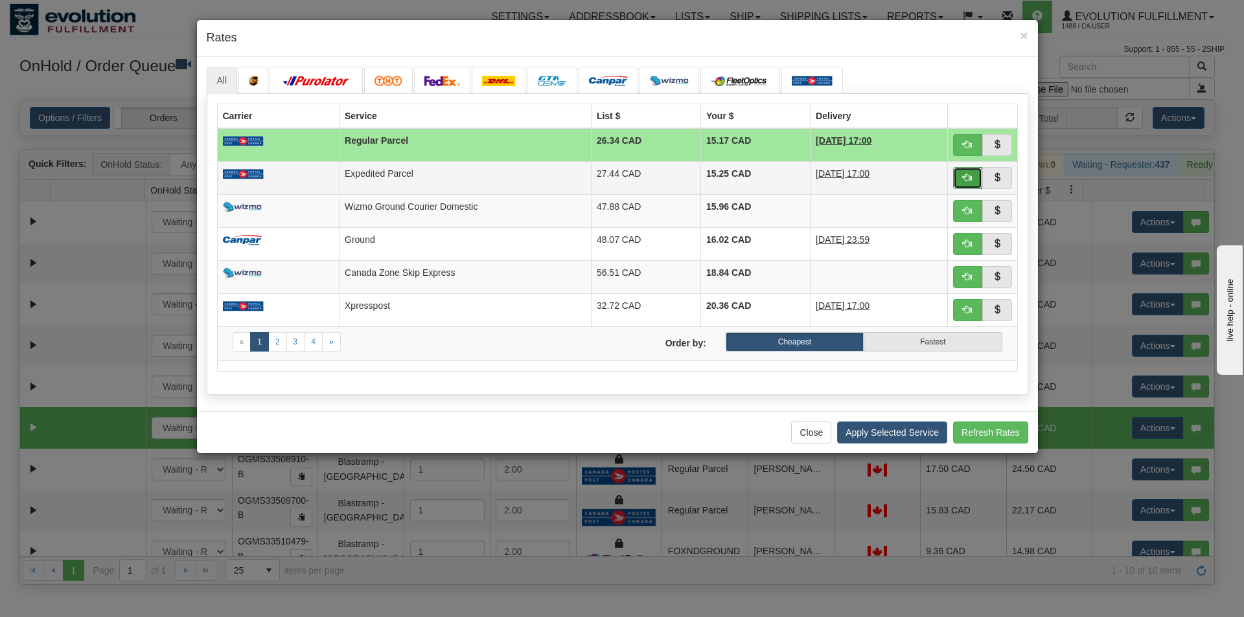
click at [970, 177] on span "button" at bounding box center [967, 177] width 9 height 9
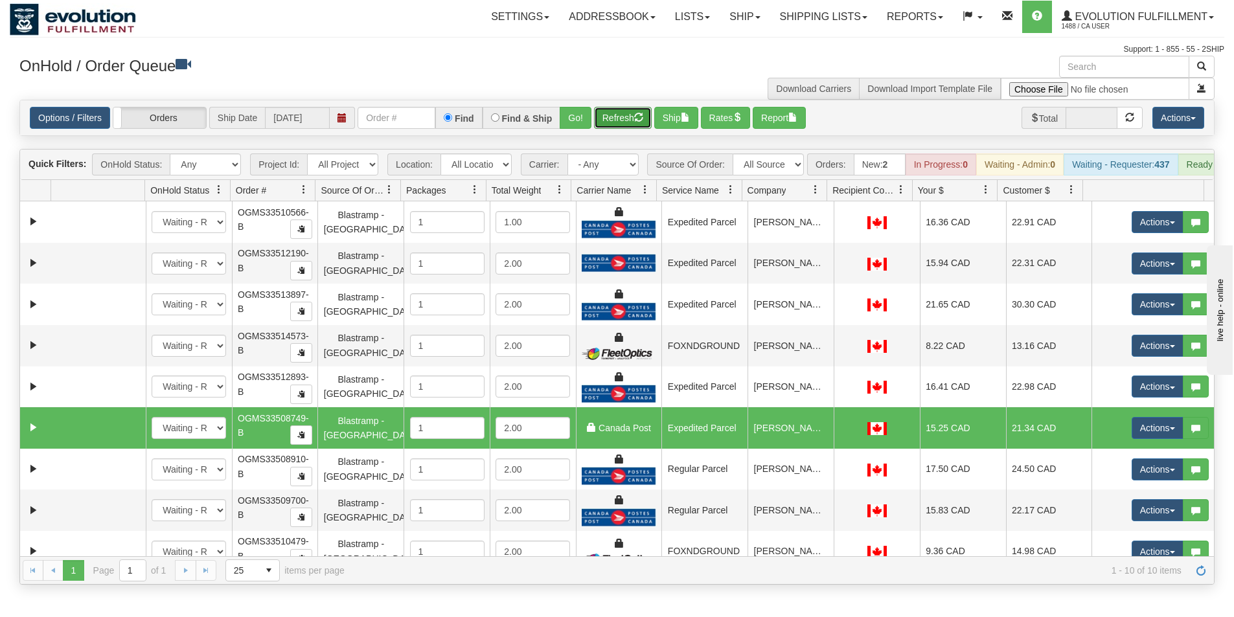
click at [629, 124] on button "Refresh" at bounding box center [623, 118] width 58 height 22
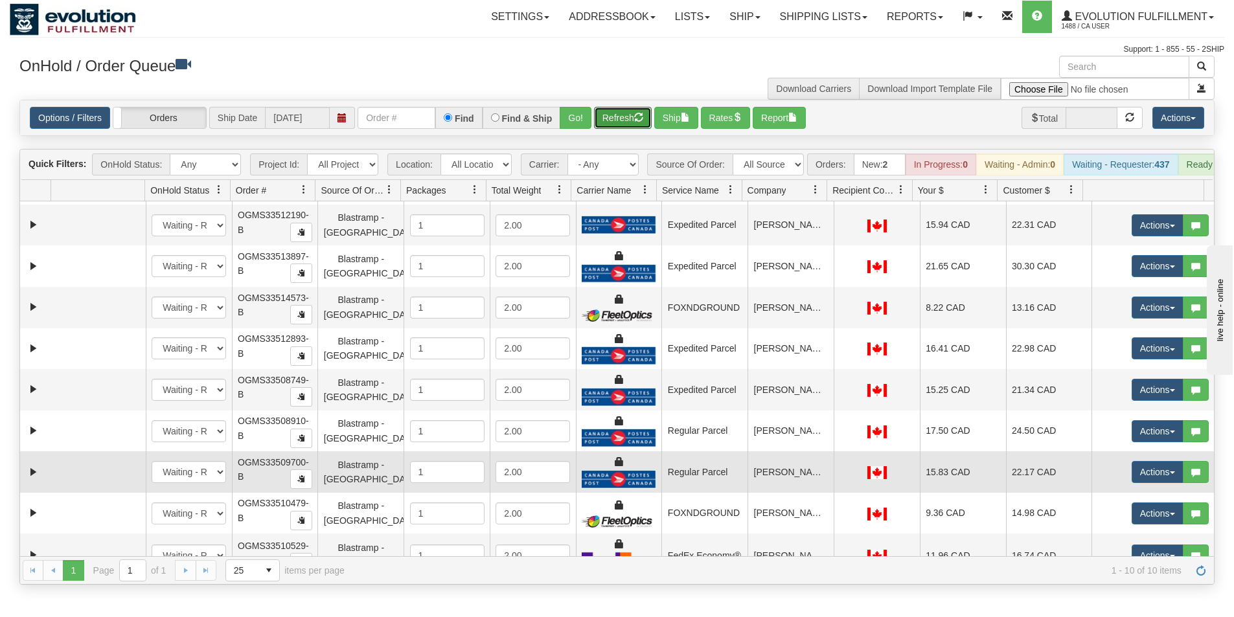
scroll to position [59, 0]
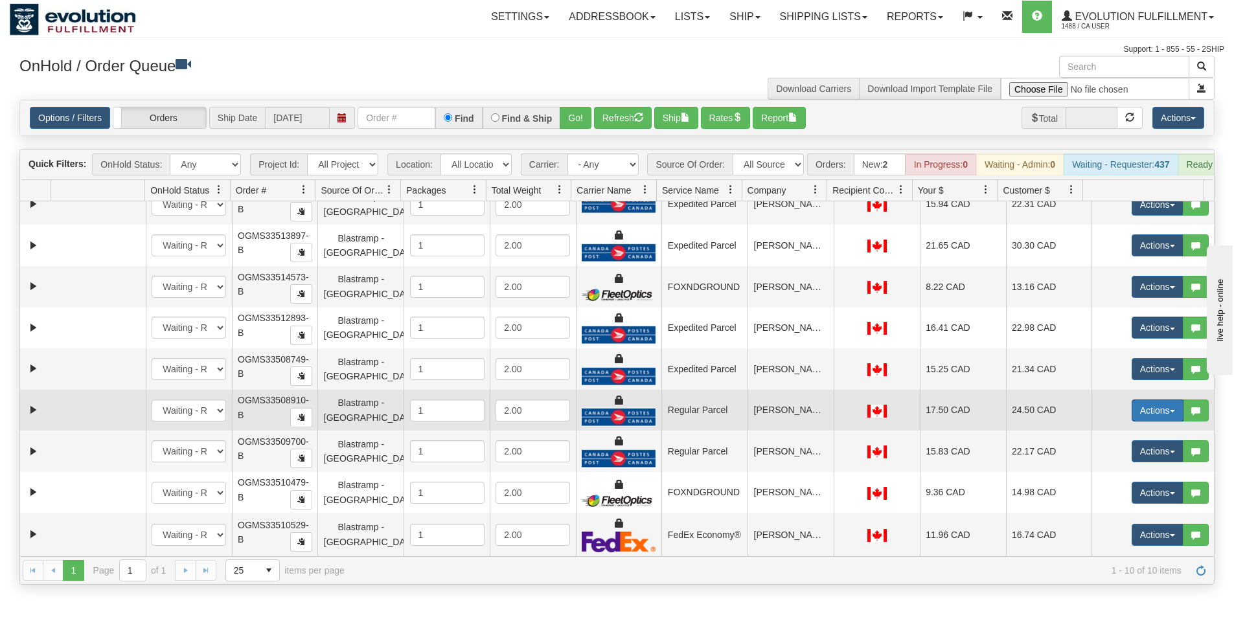
click at [1140, 422] on button "Actions" at bounding box center [1158, 411] width 52 height 22
click at [1103, 474] on span "Rate All Services" at bounding box center [1131, 469] width 78 height 10
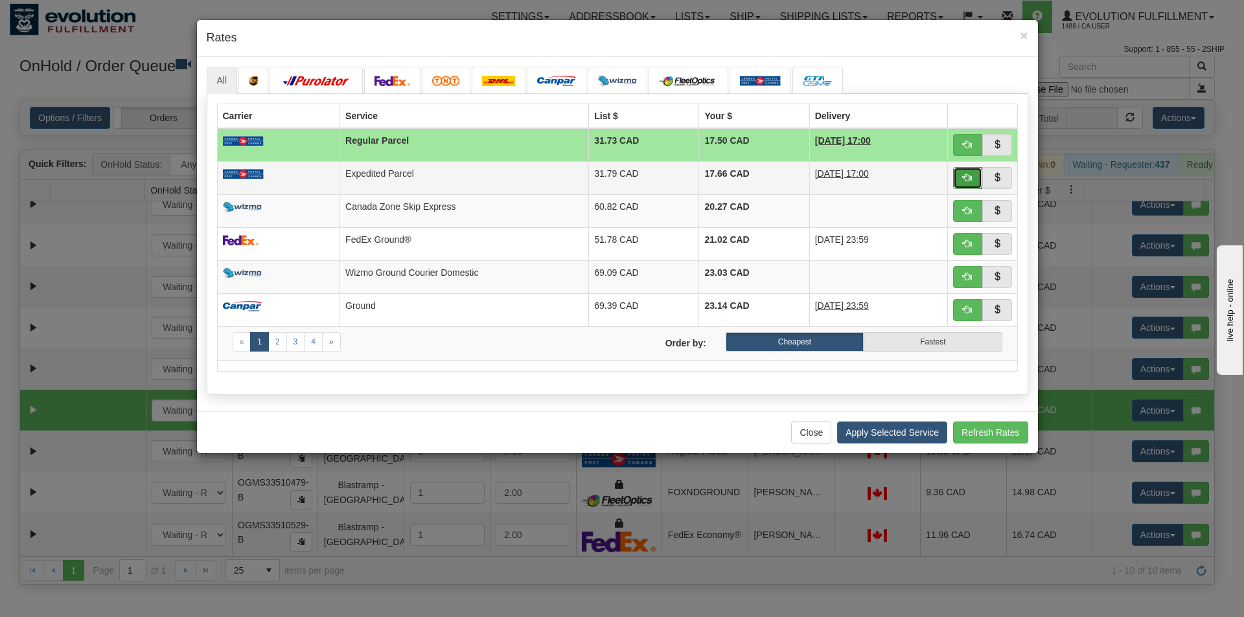
click at [967, 178] on span "button" at bounding box center [967, 177] width 9 height 9
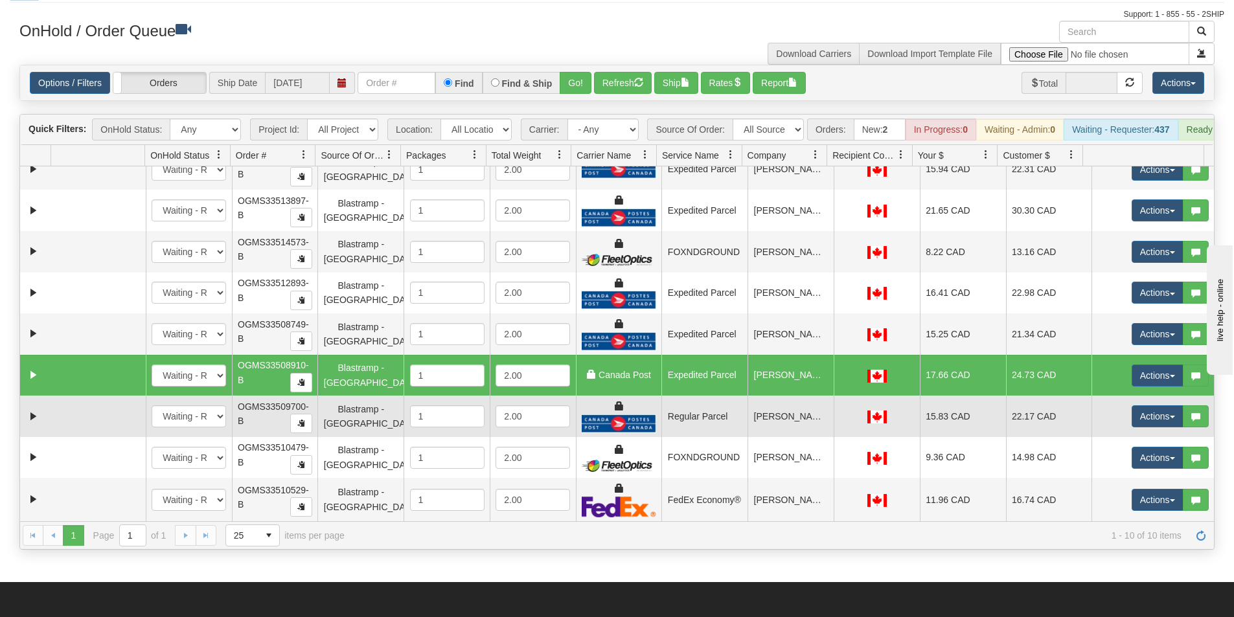
scroll to position [65, 0]
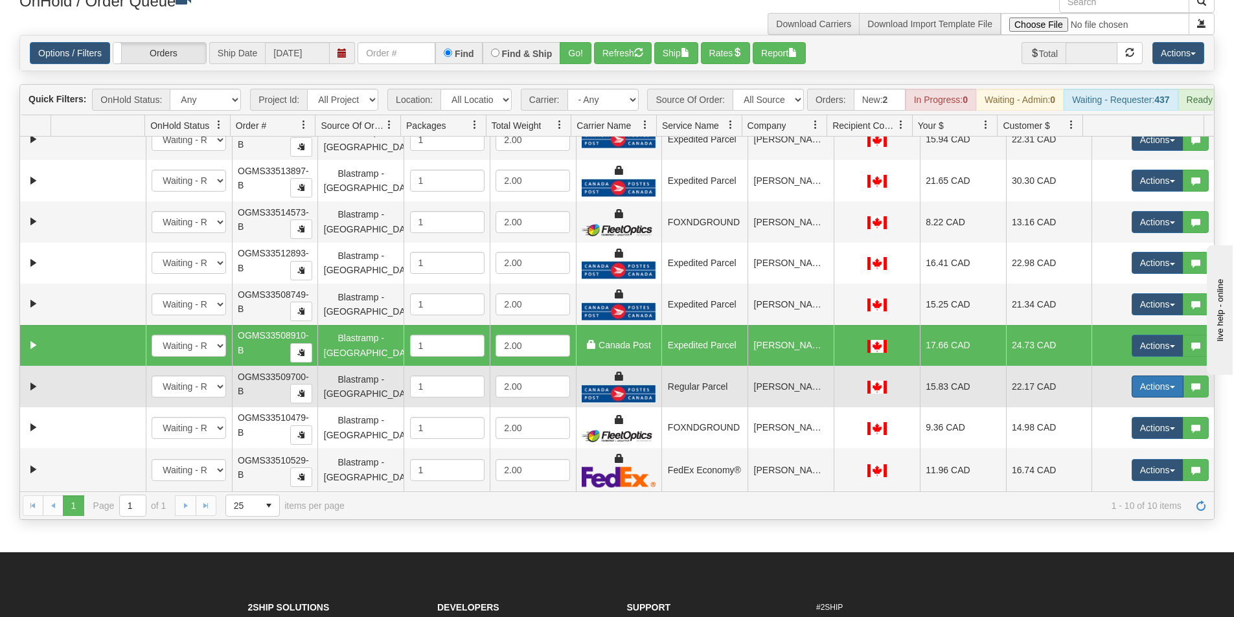
click at [1141, 394] on button "Actions" at bounding box center [1158, 387] width 52 height 22
click at [1111, 450] on span "Rate All Services" at bounding box center [1131, 445] width 78 height 10
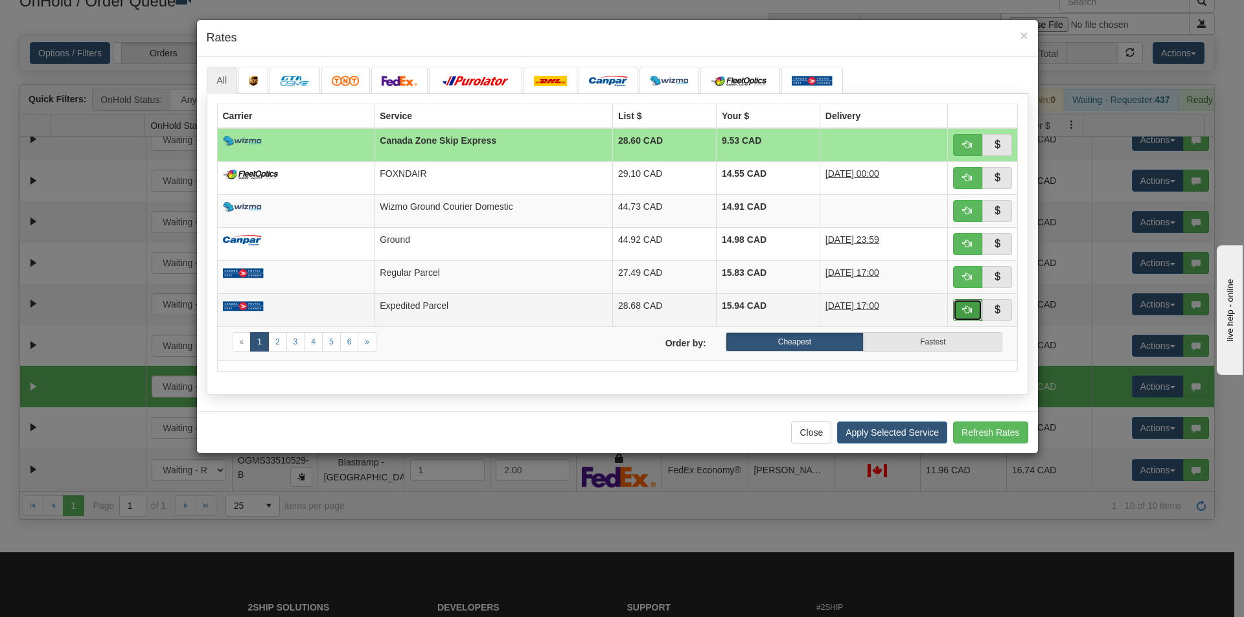
click at [963, 309] on span "button" at bounding box center [967, 309] width 9 height 9
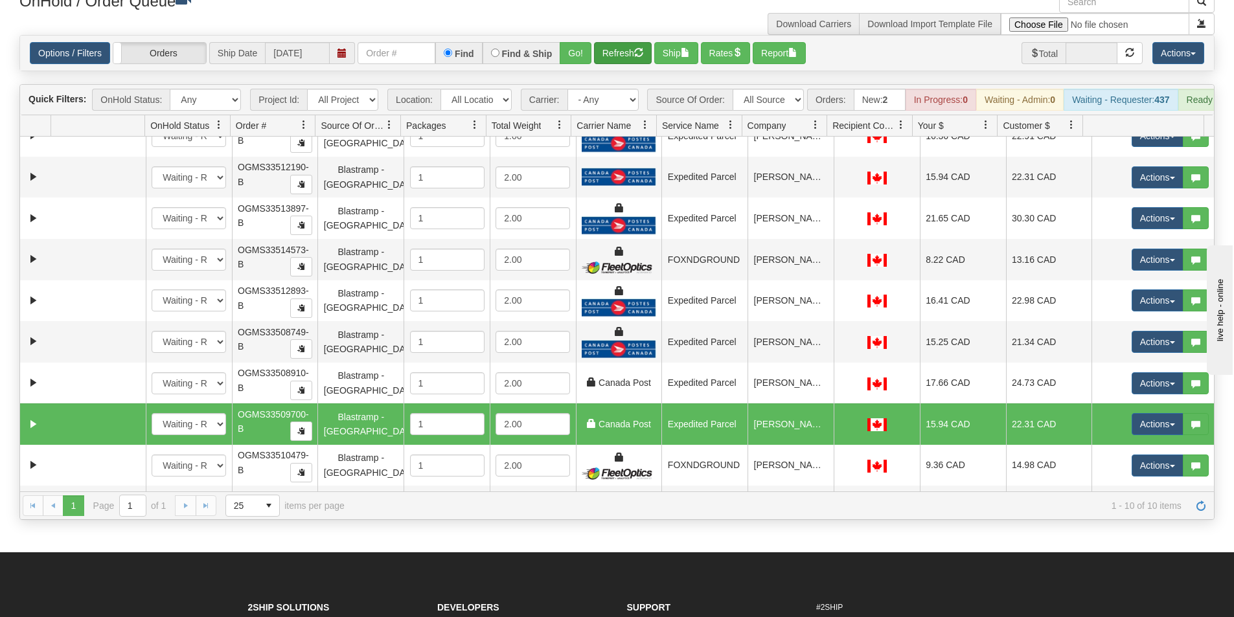
scroll to position [0, 0]
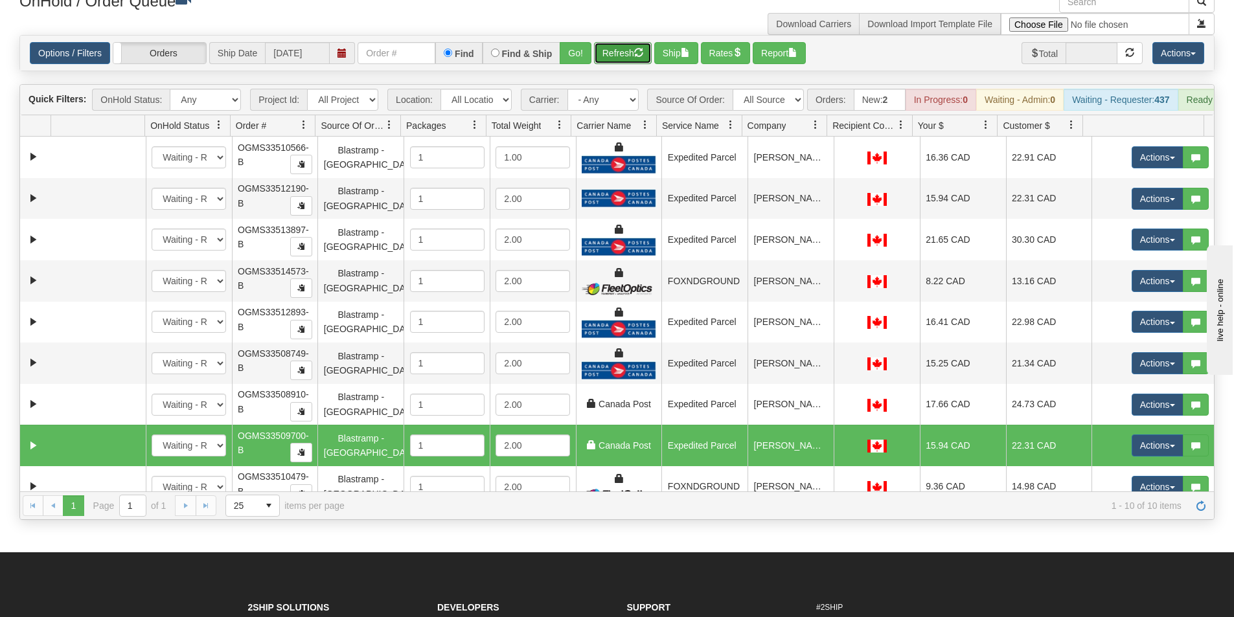
click at [628, 53] on button "Refresh" at bounding box center [623, 53] width 58 height 22
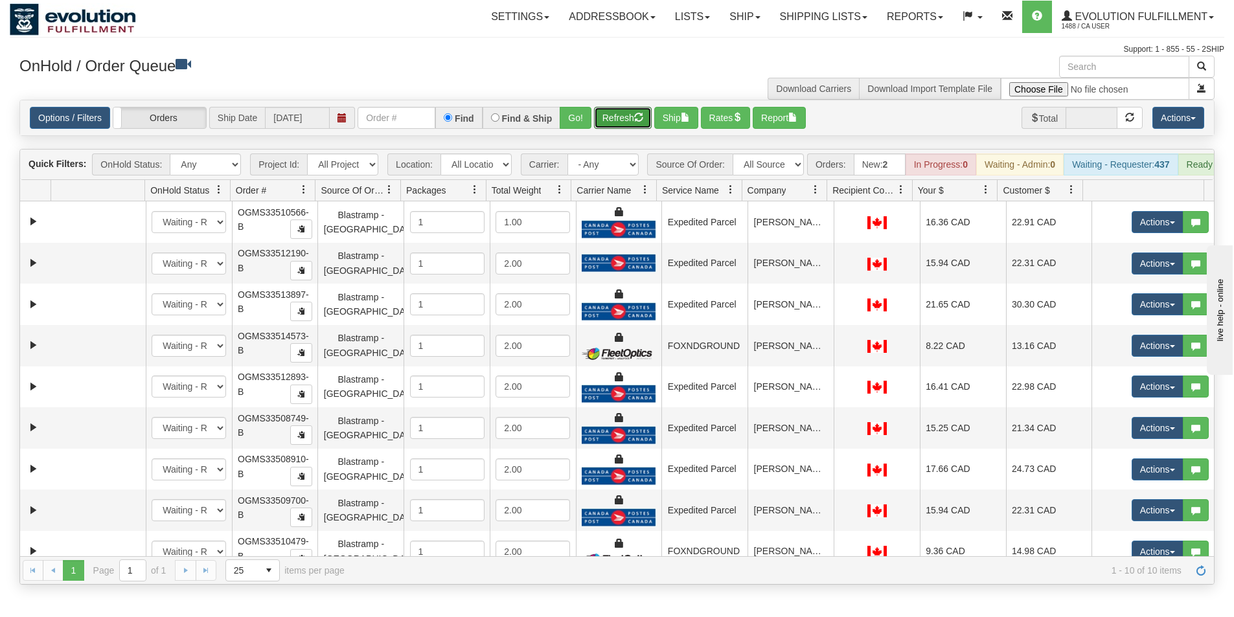
click at [815, 195] on span at bounding box center [815, 190] width 10 height 10
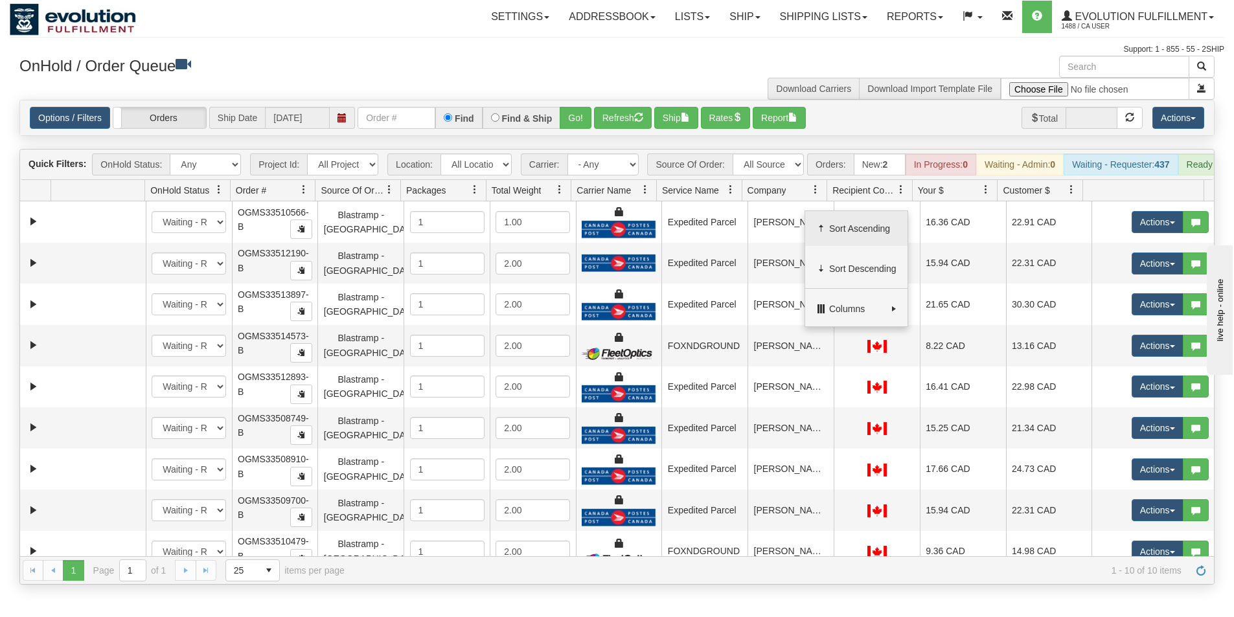
click at [847, 236] on span "Sort Ascending" at bounding box center [856, 228] width 102 height 35
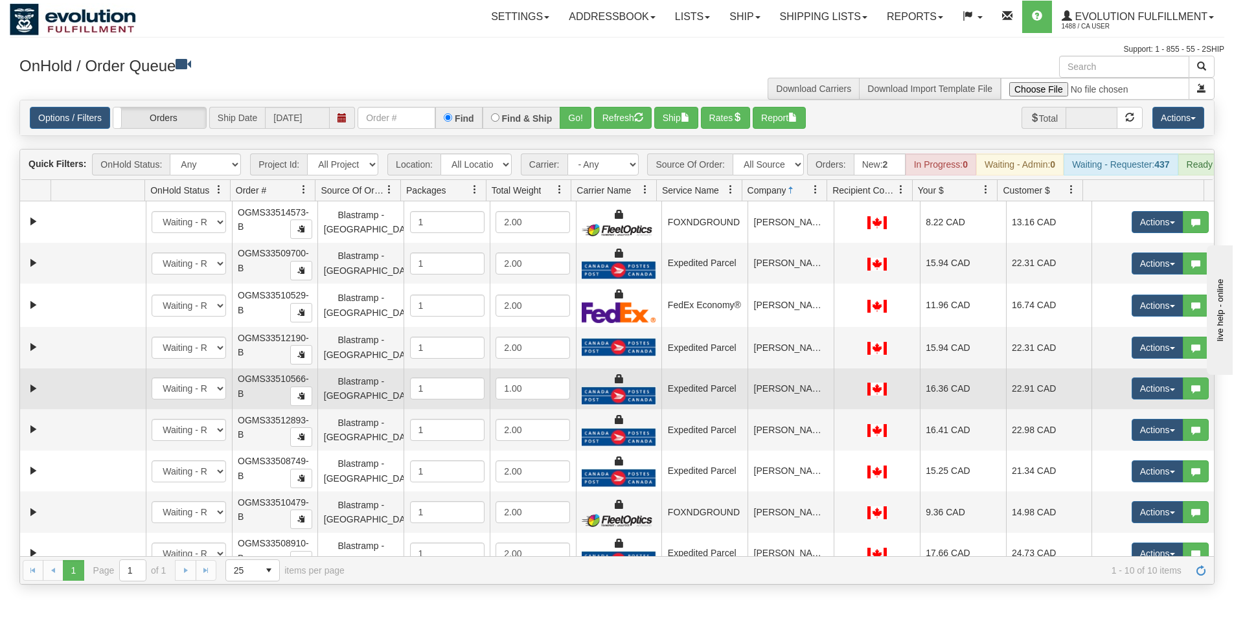
click at [800, 391] on td "[PERSON_NAME]" at bounding box center [791, 389] width 86 height 41
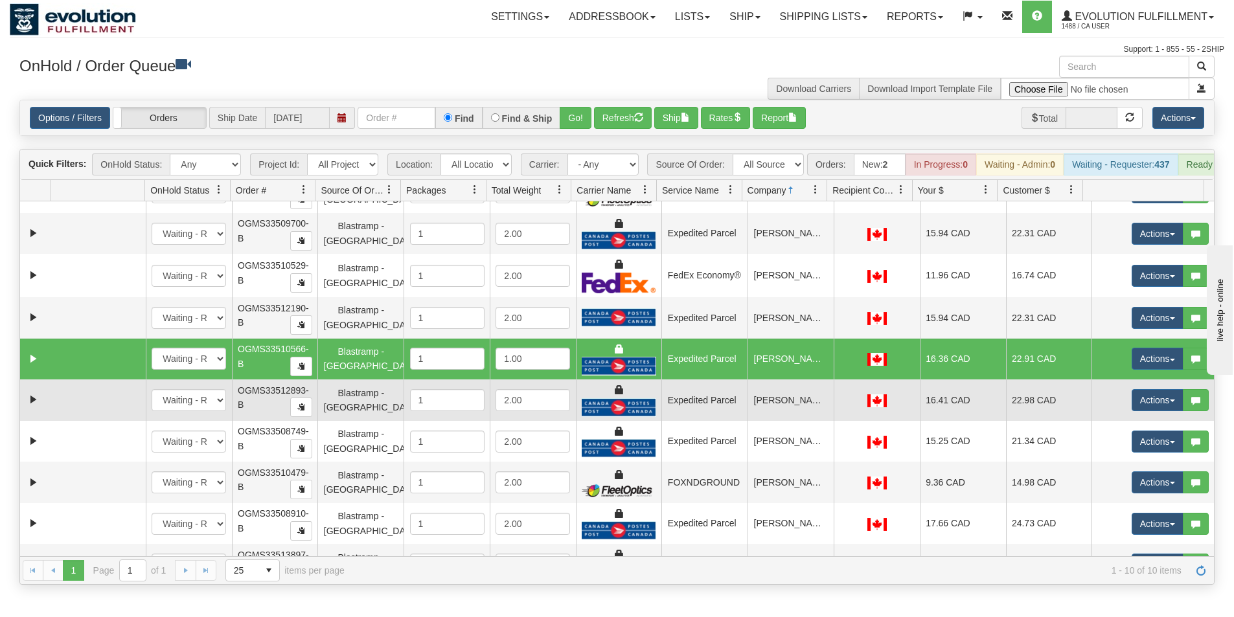
scroll to position [59, 0]
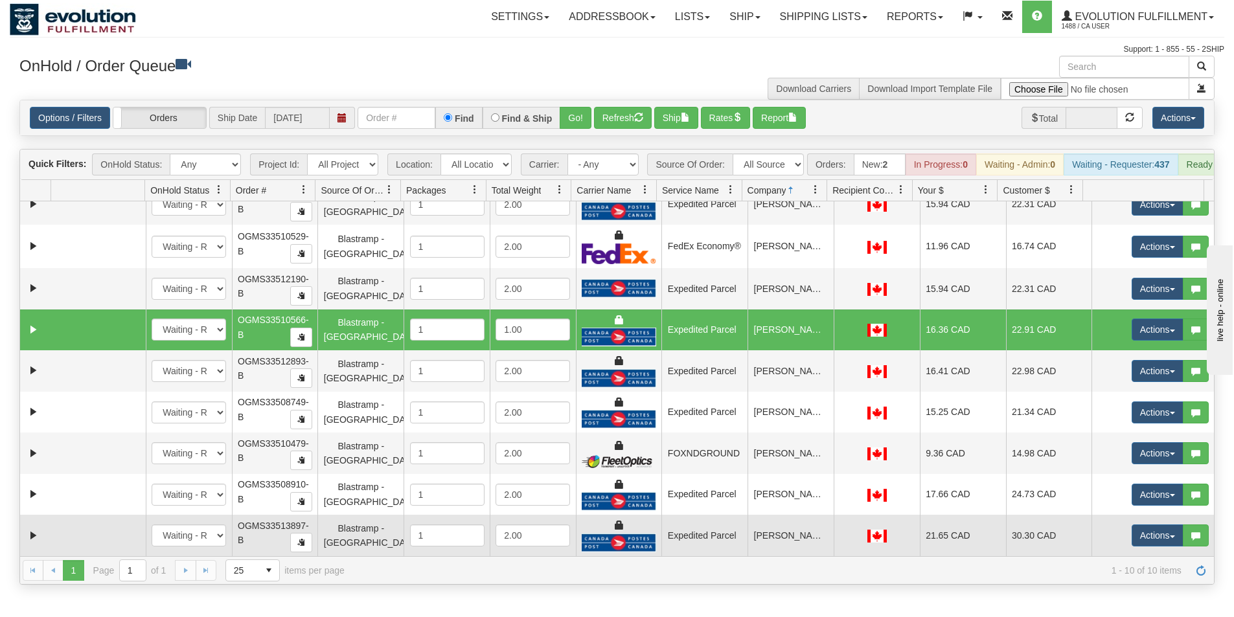
click at [784, 547] on td "[PERSON_NAME]" at bounding box center [791, 535] width 86 height 41
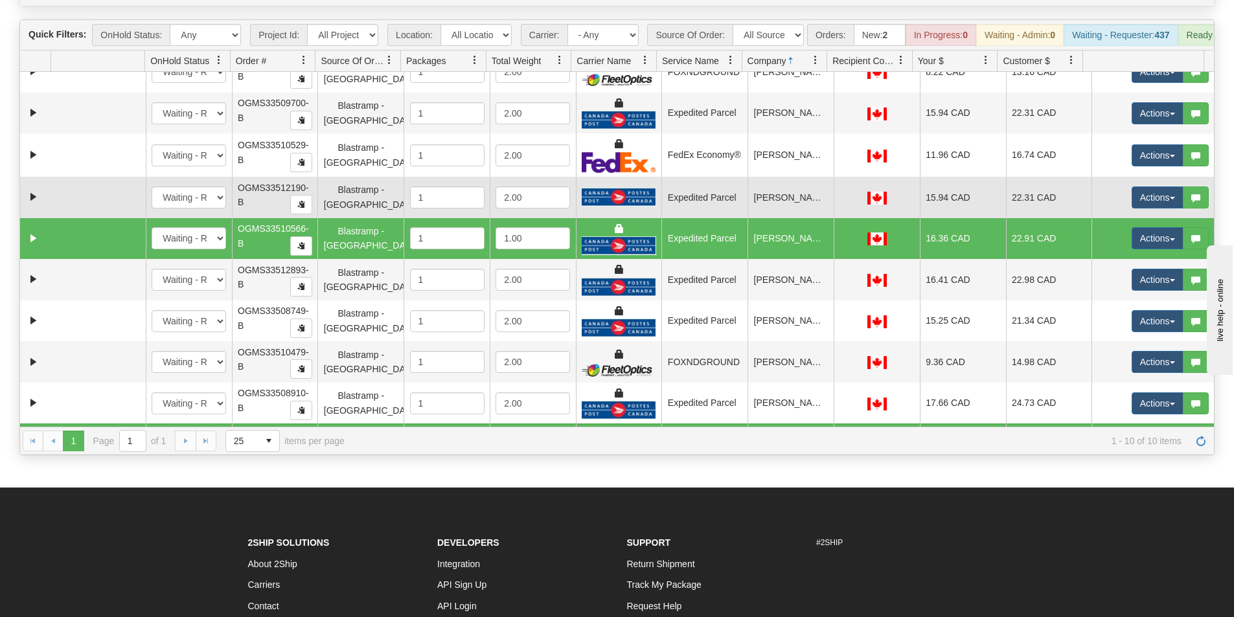
scroll to position [0, 0]
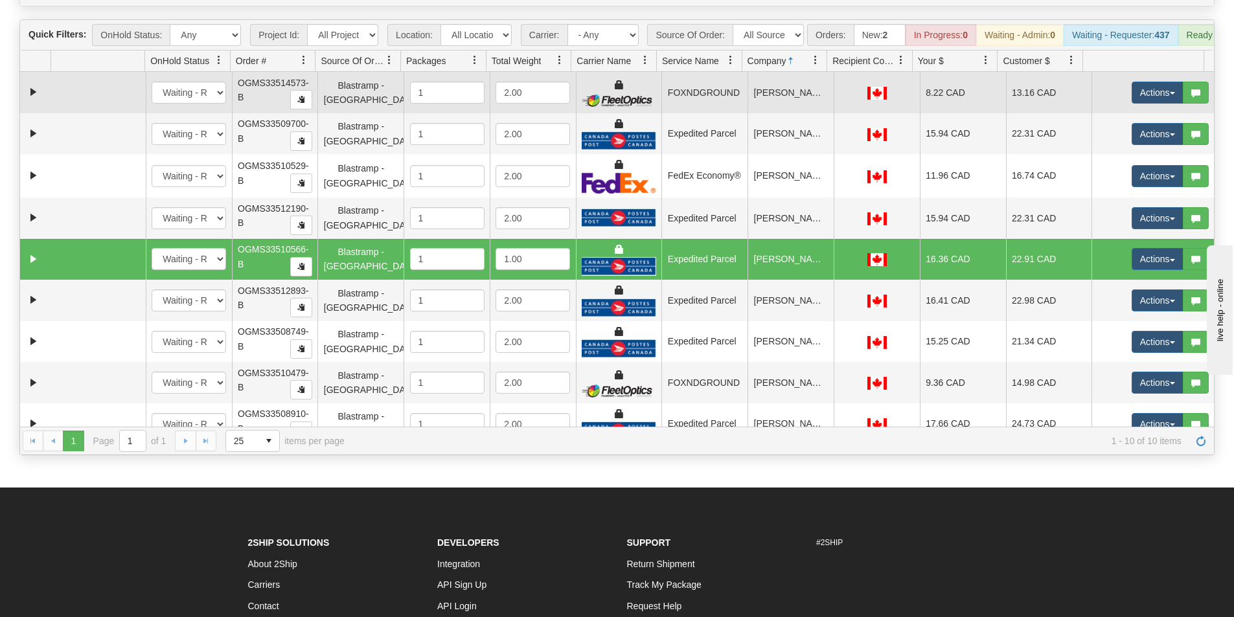
click at [777, 108] on td "[PERSON_NAME]" at bounding box center [791, 92] width 86 height 41
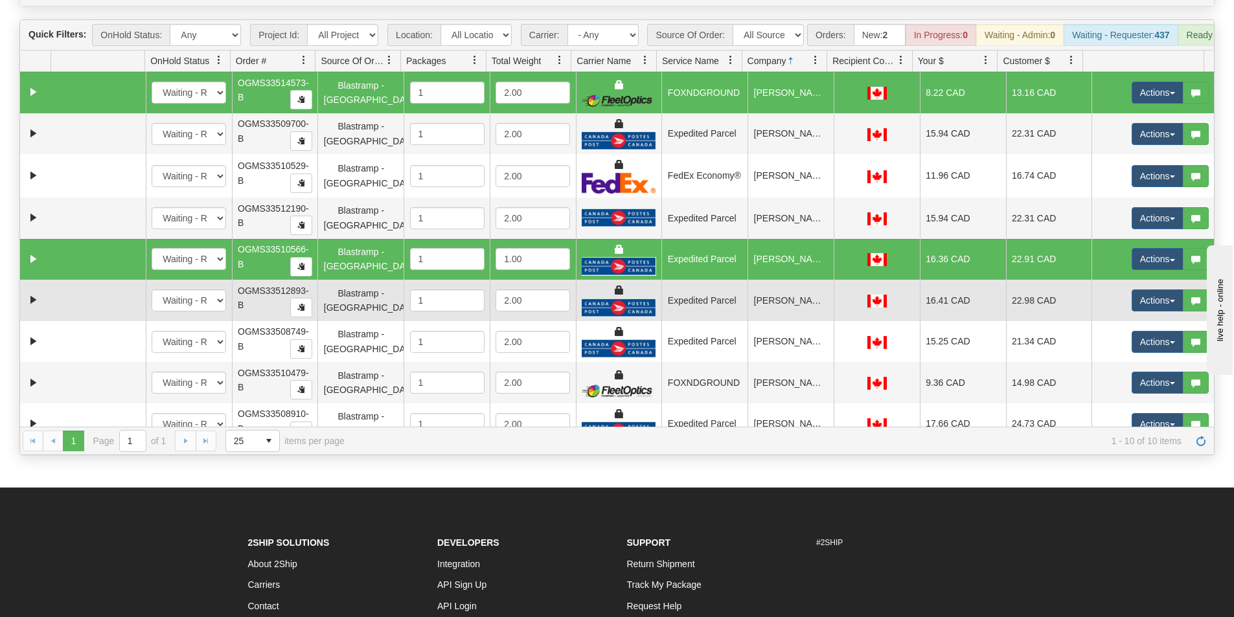
click at [779, 312] on td "[PERSON_NAME]" at bounding box center [791, 300] width 86 height 41
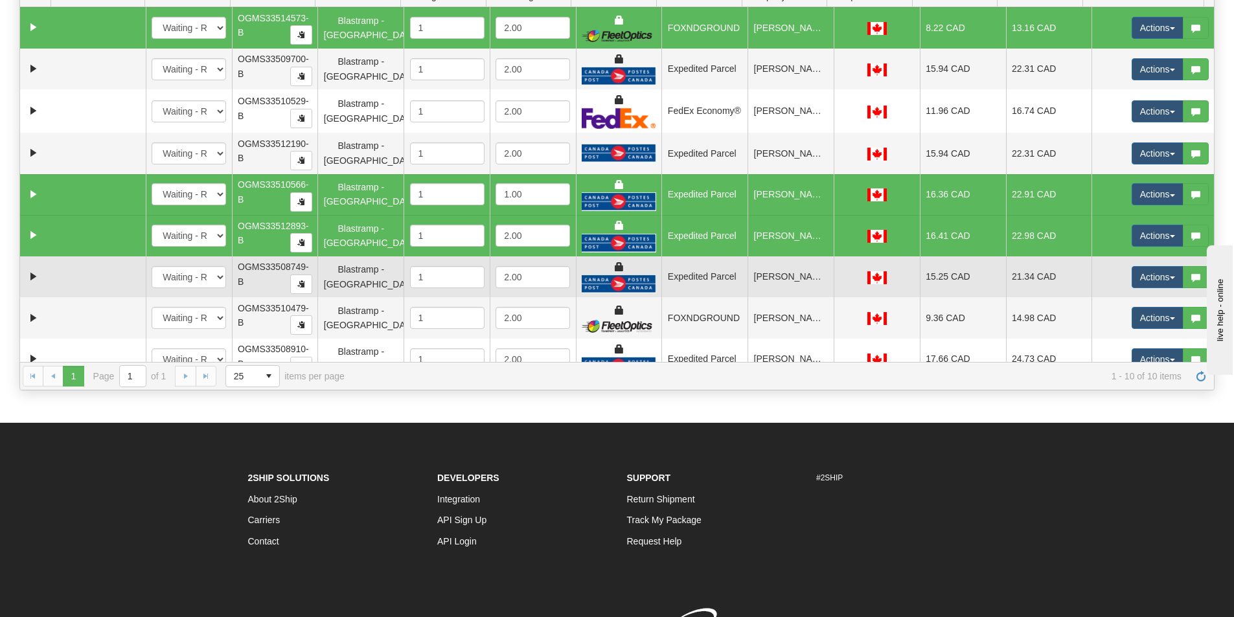
click at [782, 290] on td "[PERSON_NAME]" at bounding box center [791, 277] width 86 height 41
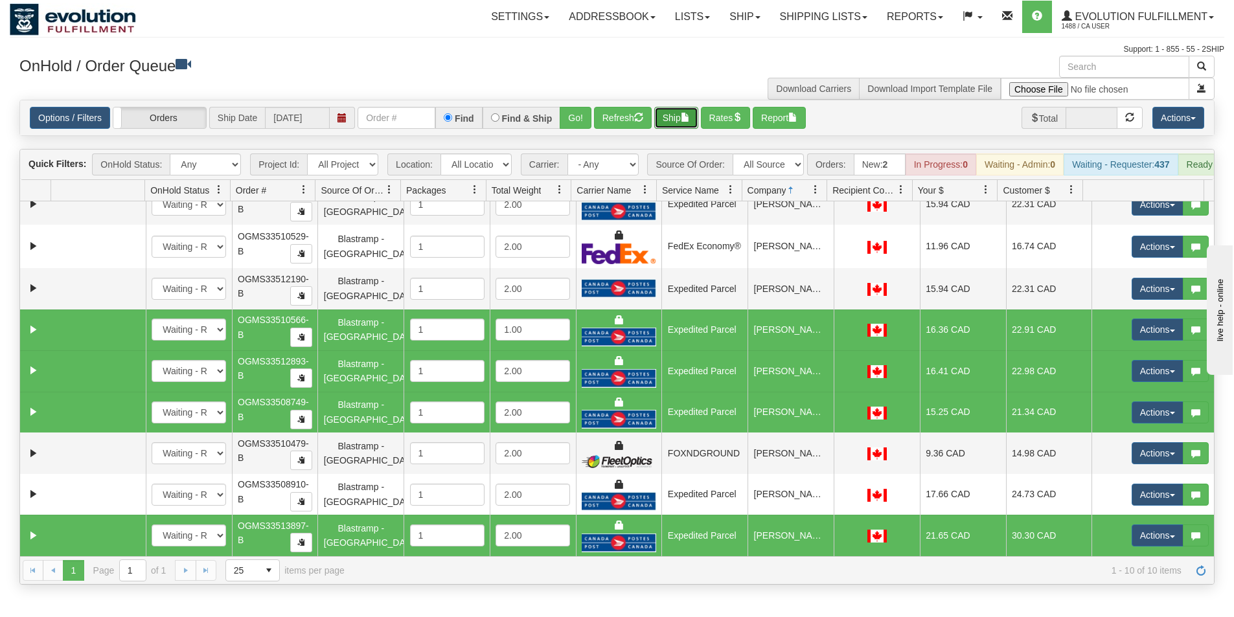
click at [677, 122] on button "Ship" at bounding box center [676, 118] width 44 height 22
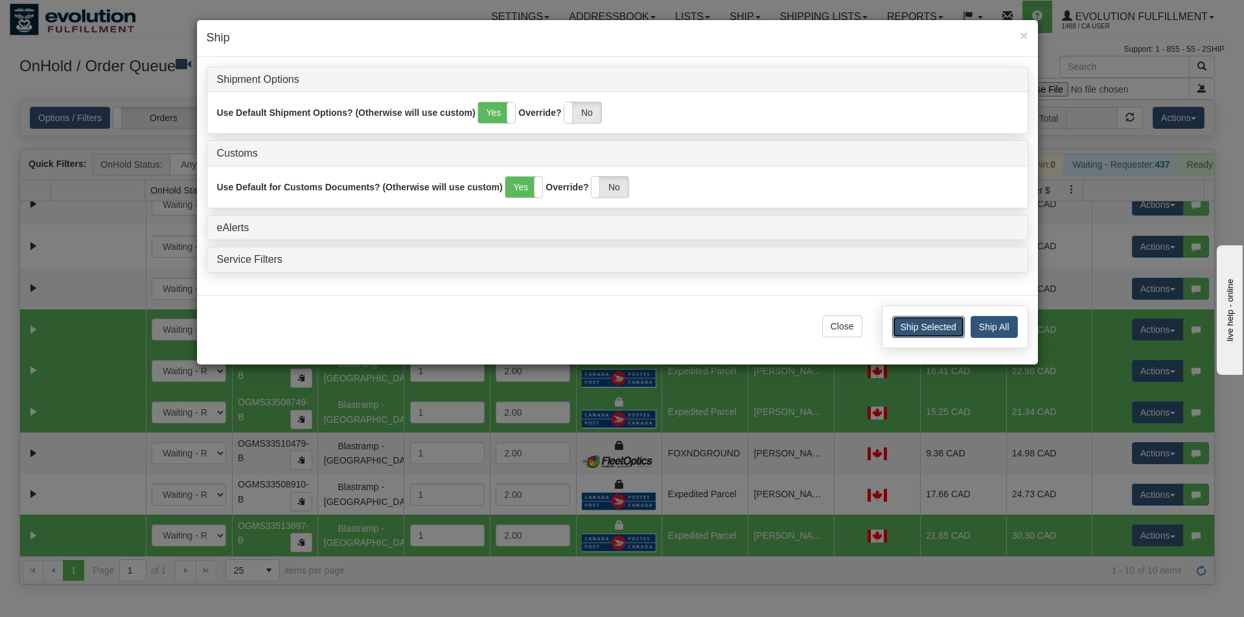
click at [936, 332] on button "Ship Selected" at bounding box center [928, 327] width 73 height 22
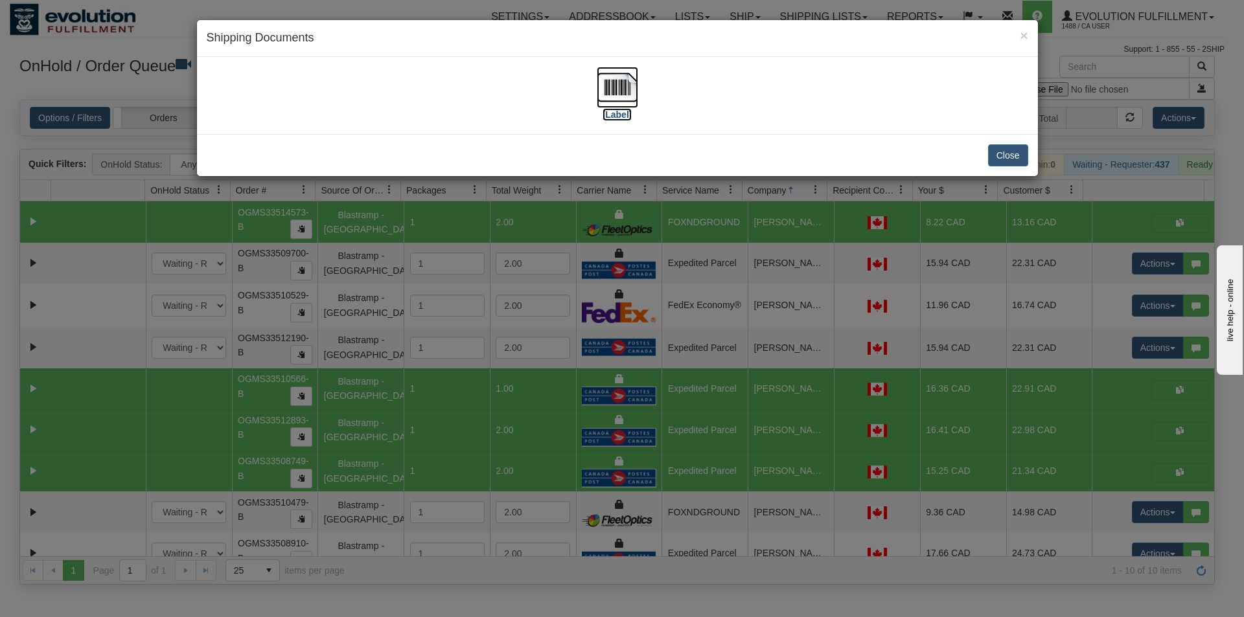
click at [631, 91] on img at bounding box center [617, 87] width 41 height 41
click at [848, 206] on div "× Shipping Documents [Label] Close" at bounding box center [622, 308] width 1244 height 617
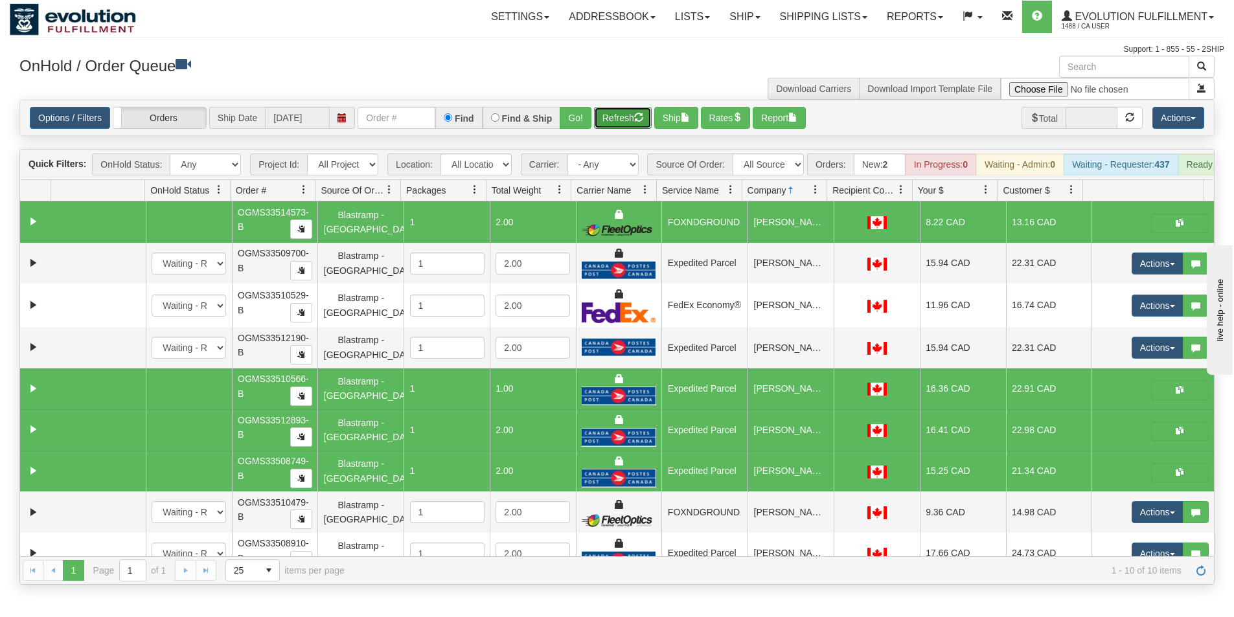
click at [608, 119] on button "Refresh" at bounding box center [623, 118] width 58 height 22
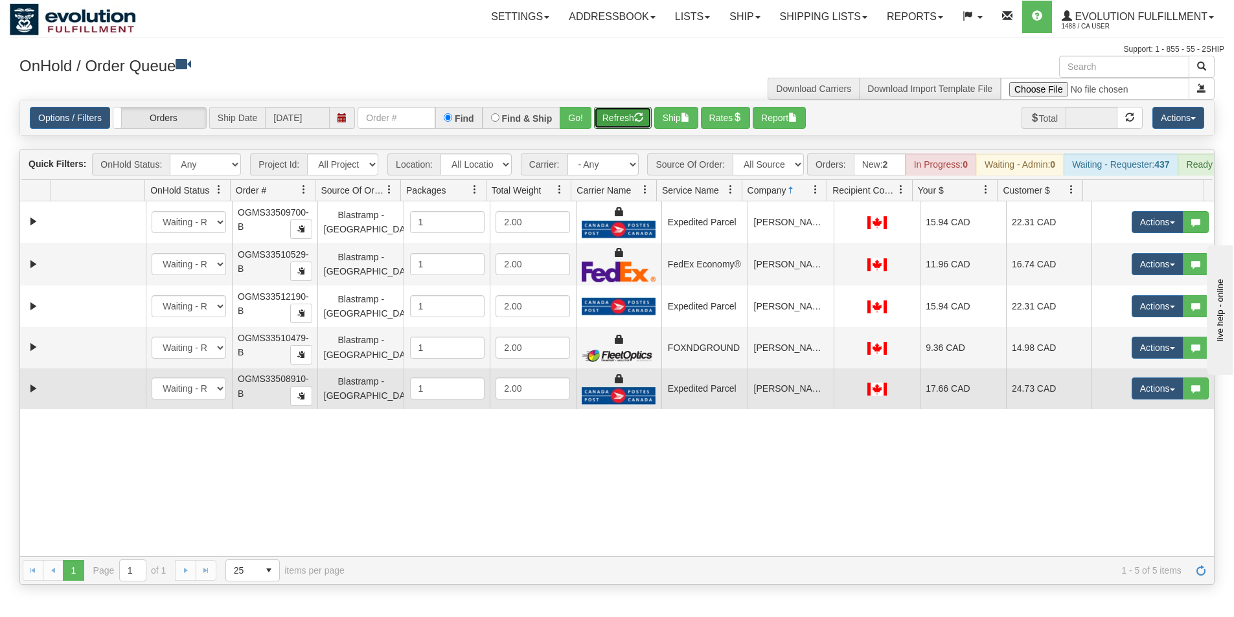
click at [771, 403] on td "[PERSON_NAME]" at bounding box center [791, 389] width 86 height 41
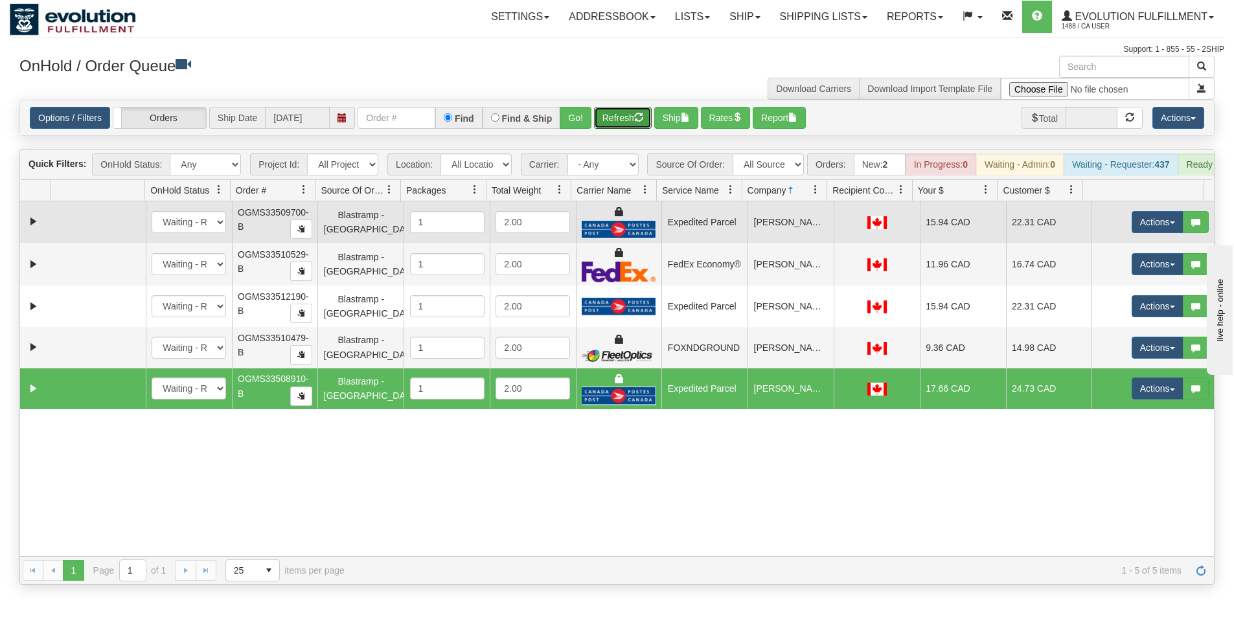
click at [784, 235] on td "[PERSON_NAME]" at bounding box center [791, 221] width 86 height 41
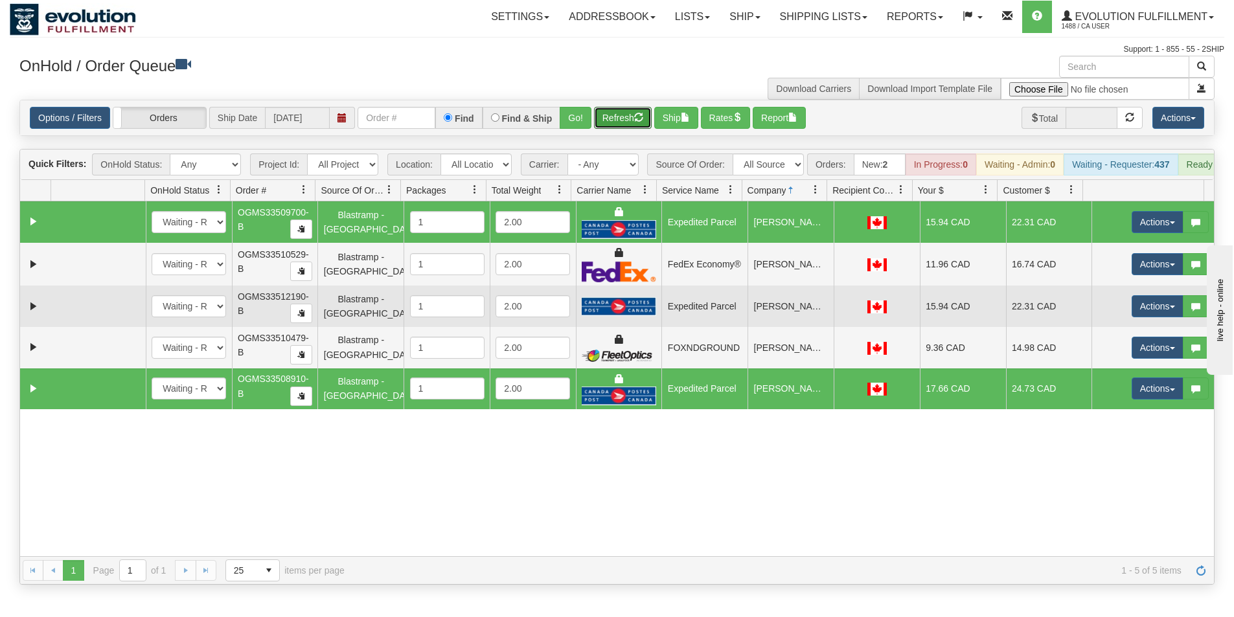
click at [733, 319] on td "Expedited Parcel" at bounding box center [704, 306] width 86 height 41
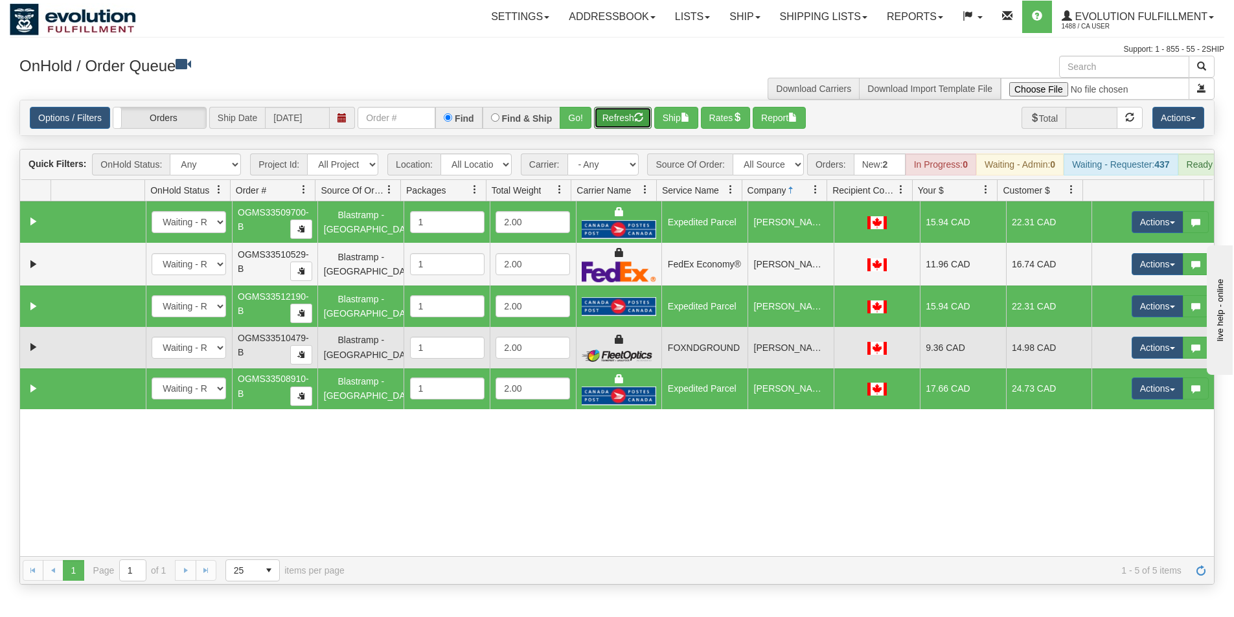
click at [758, 369] on td "[PERSON_NAME]" at bounding box center [791, 347] width 86 height 41
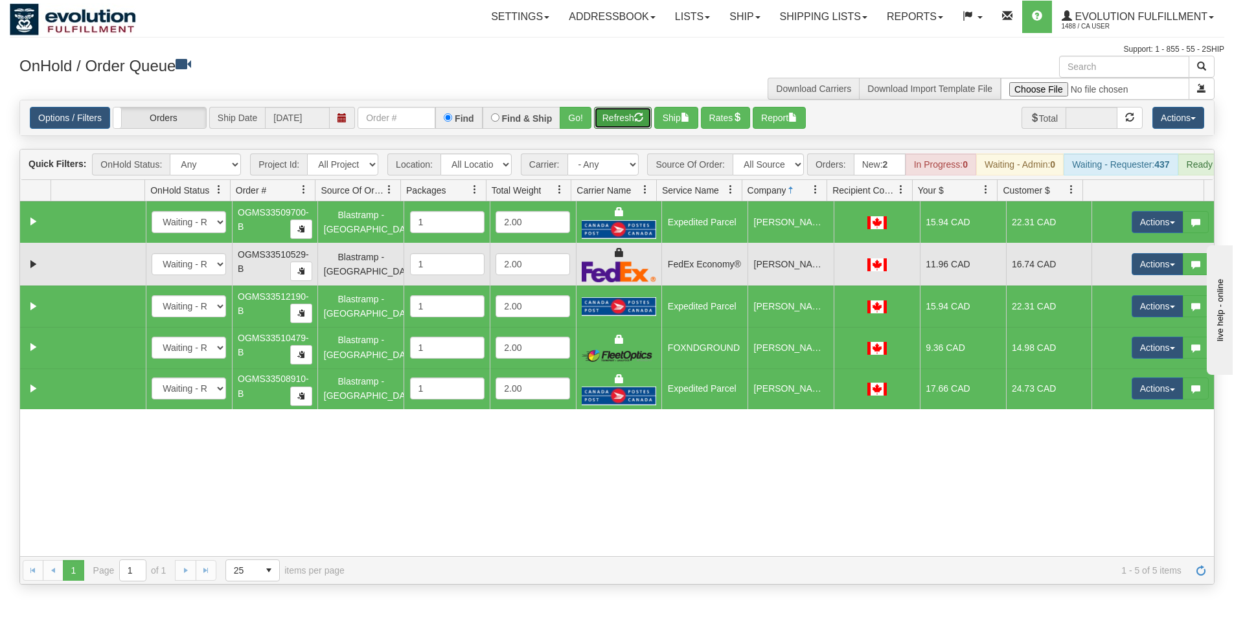
click at [754, 277] on td "[PERSON_NAME]" at bounding box center [791, 264] width 86 height 43
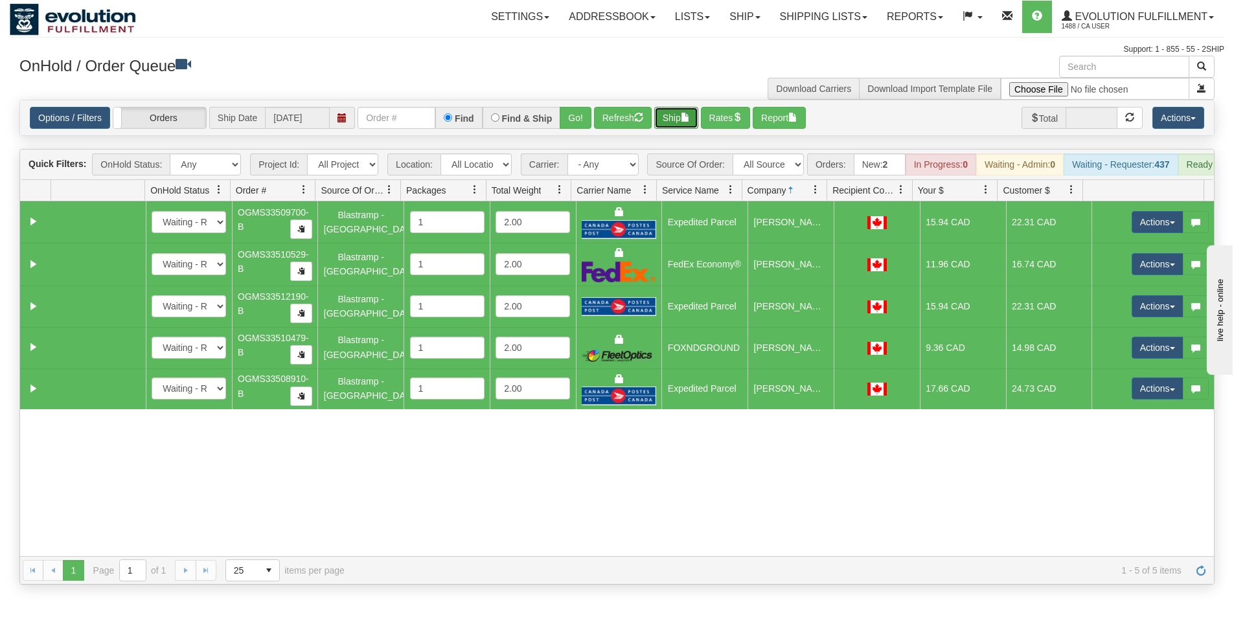
click at [683, 117] on button "Ship" at bounding box center [676, 118] width 44 height 22
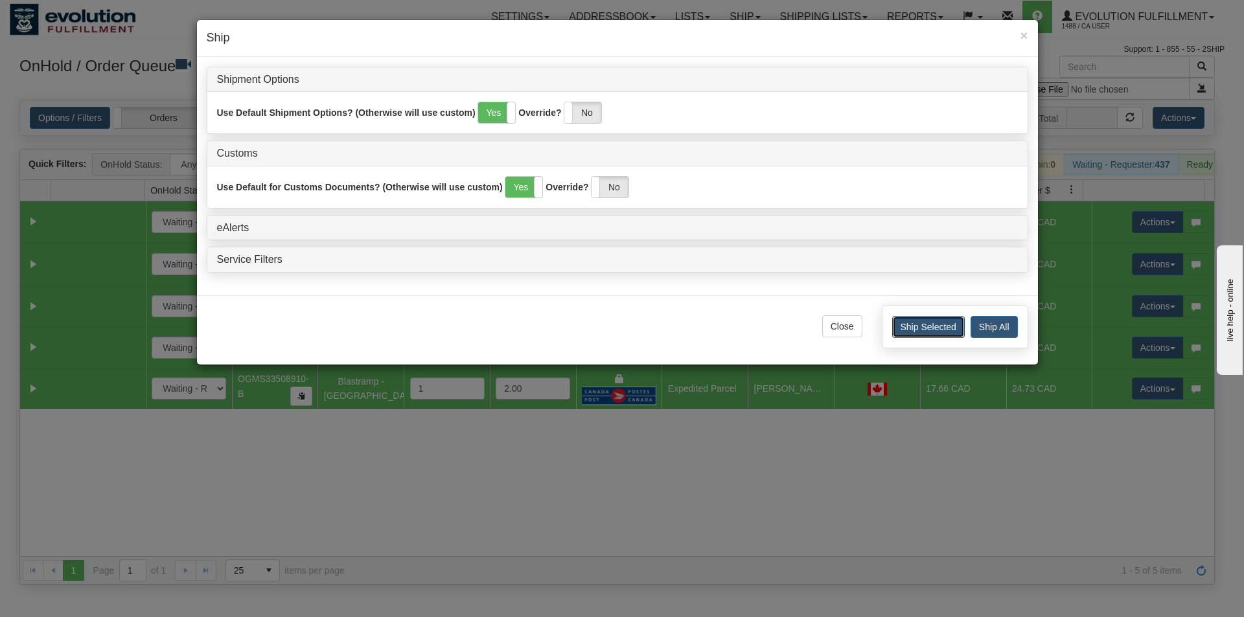
click at [924, 327] on button "Ship Selected" at bounding box center [928, 327] width 73 height 22
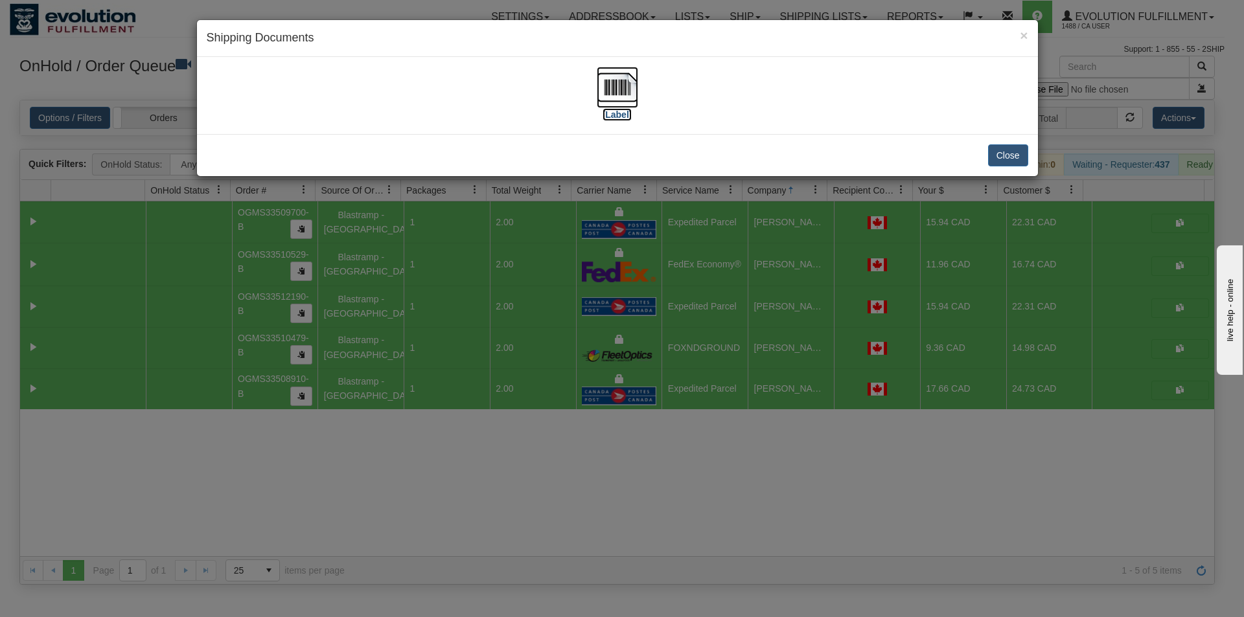
click at [628, 87] on img at bounding box center [617, 87] width 41 height 41
click at [737, 440] on div "× Shipping Documents [Label] Close" at bounding box center [622, 308] width 1244 height 617
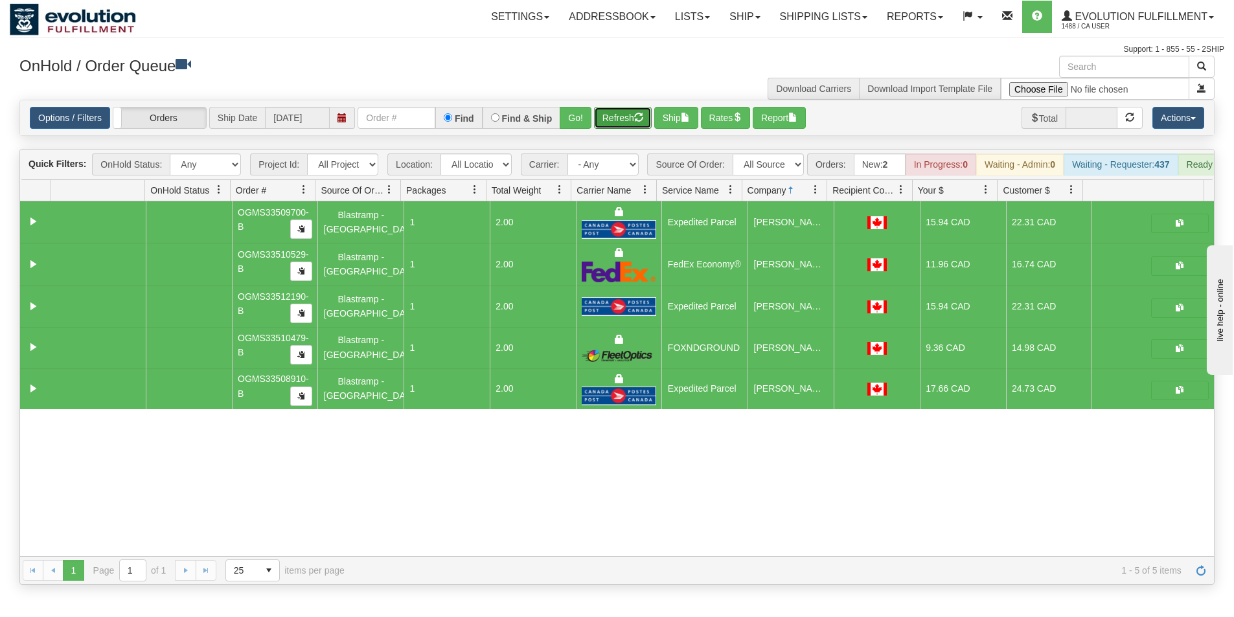
click at [615, 117] on button "Refresh" at bounding box center [623, 118] width 58 height 22
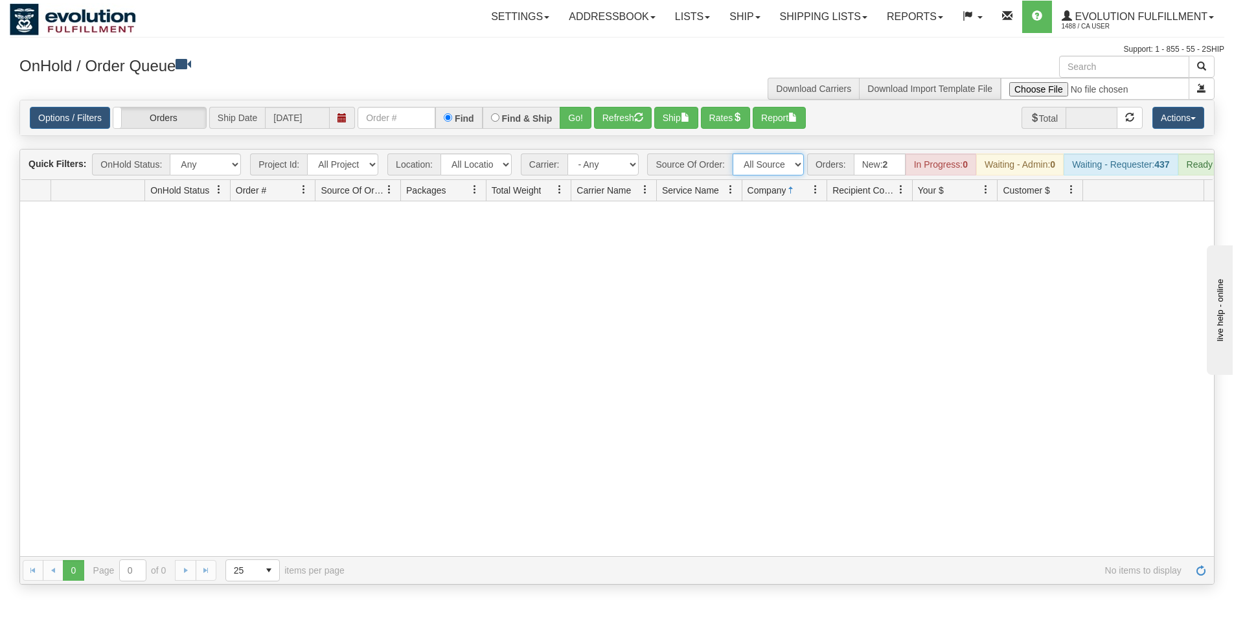
click at [748, 170] on select "All Sources AirBlaster 2Ship Integration Ambler Apparel 2Ship Integration BC [M…" at bounding box center [768, 165] width 71 height 22
select select "grid toolbar"
click at [733, 154] on select "All Sources AirBlaster 2Ship Integration Ambler Apparel 2Ship Integration BC [M…" at bounding box center [768, 165] width 71 height 22
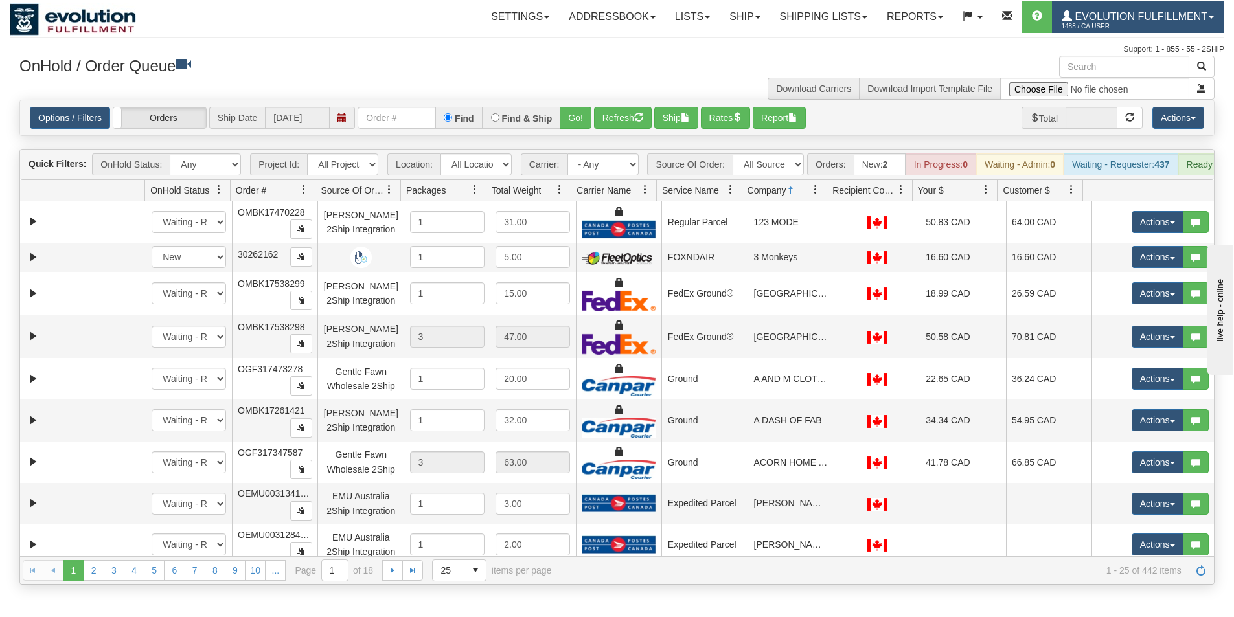
click at [1137, 21] on span "1488 / CA User" at bounding box center [1110, 26] width 97 height 13
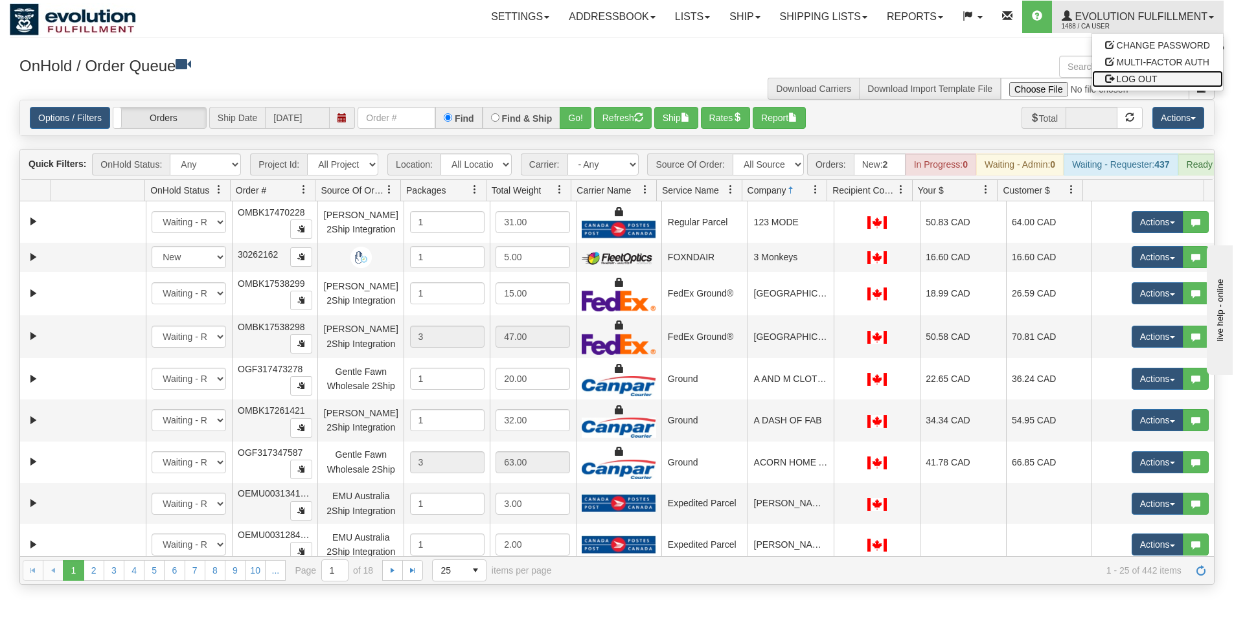
click at [1141, 77] on span "LOG OUT" at bounding box center [1137, 79] width 41 height 10
